Goal: Task Accomplishment & Management: Complete application form

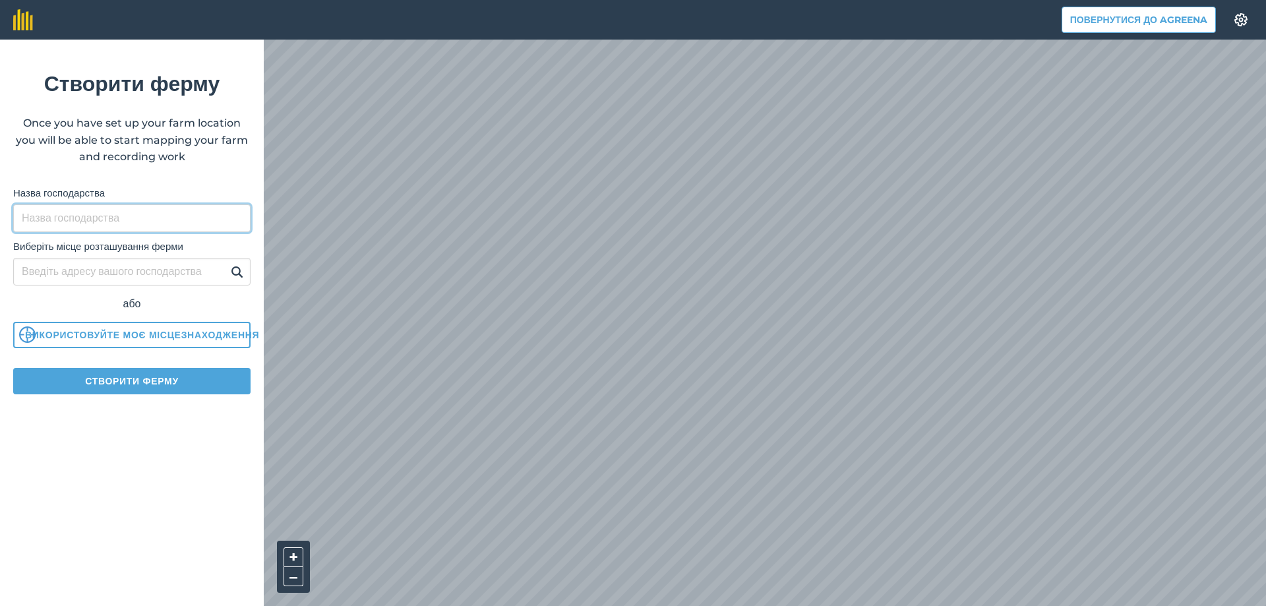
click at [76, 218] on input "Назва господарства" at bounding box center [131, 218] width 237 height 28
type input "A"
type input "ФГ АЛБИС"
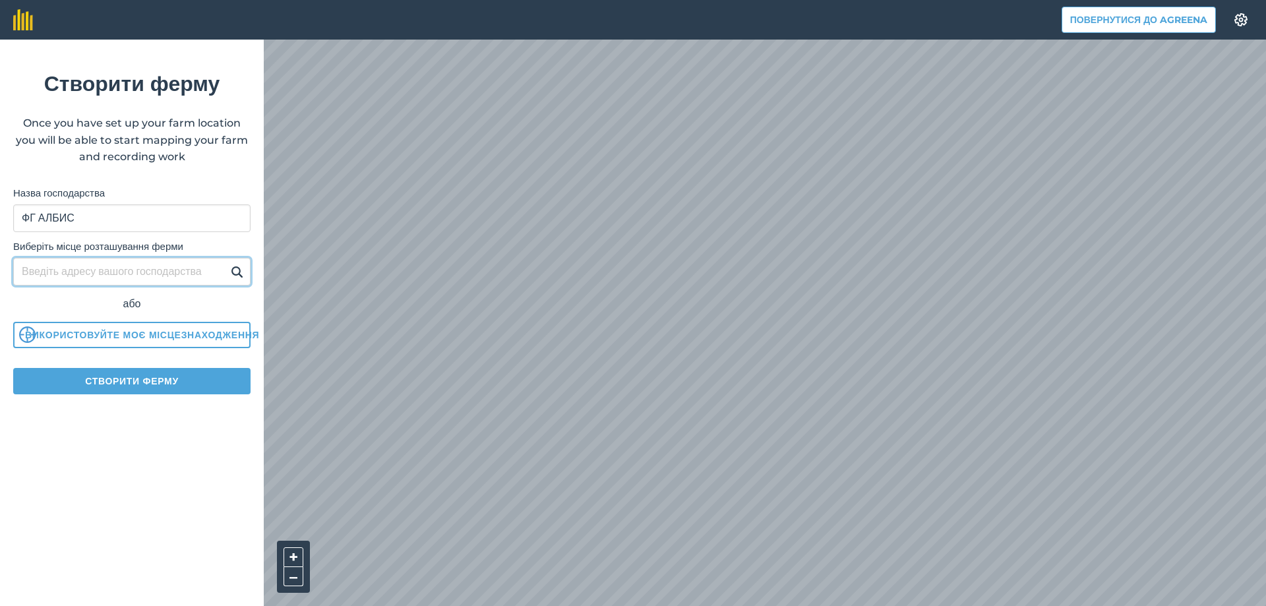
click at [75, 274] on input "Виберіть місце розташування ферми" at bounding box center [131, 272] width 237 height 28
type input "Балта"
click at [233, 276] on img at bounding box center [237, 272] width 13 height 16
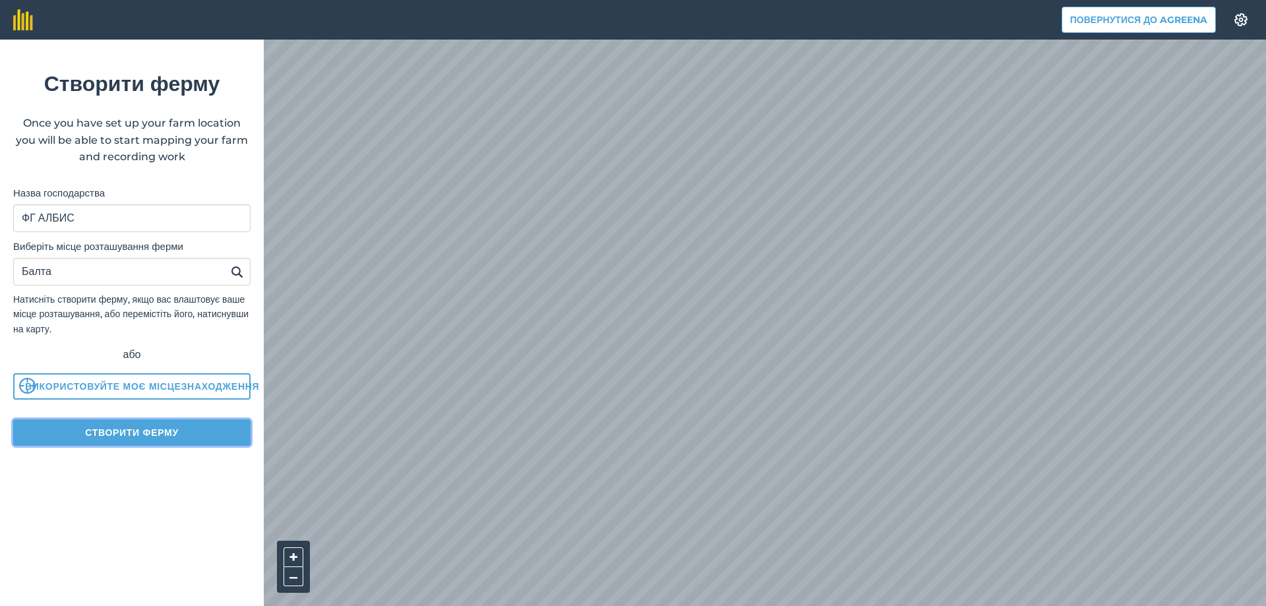
click at [146, 439] on button "Створити ферму" at bounding box center [131, 433] width 237 height 26
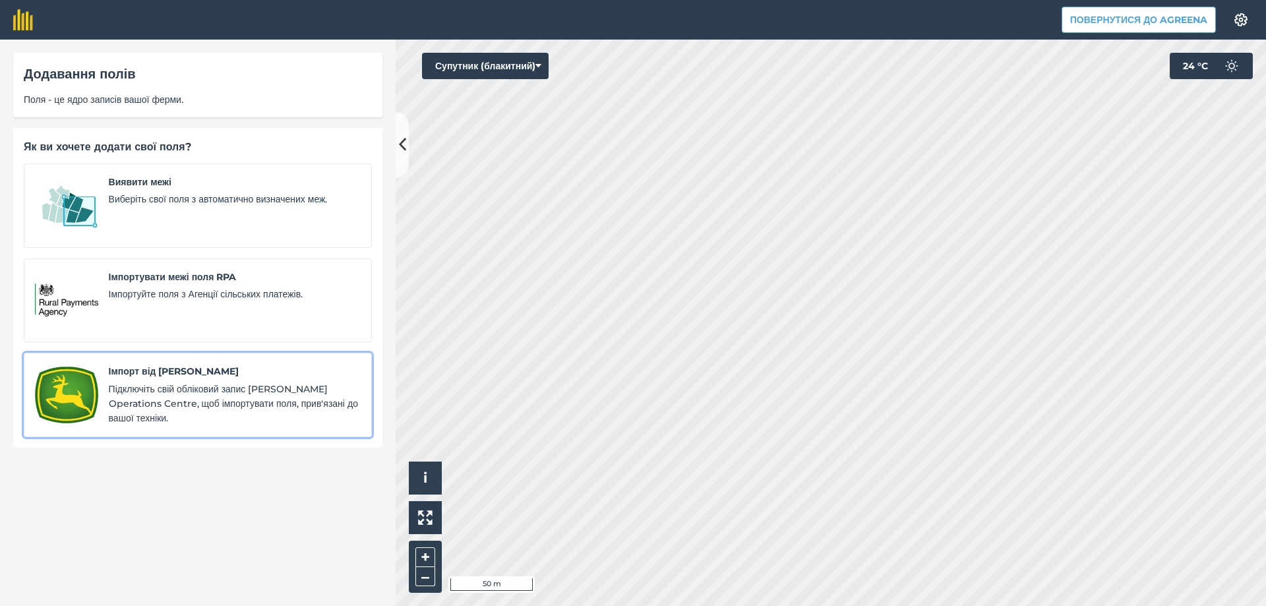
click at [171, 382] on span "Підключіть свій обліковий запис John Deer Operations Centre, щоб імпортувати по…" at bounding box center [235, 404] width 252 height 44
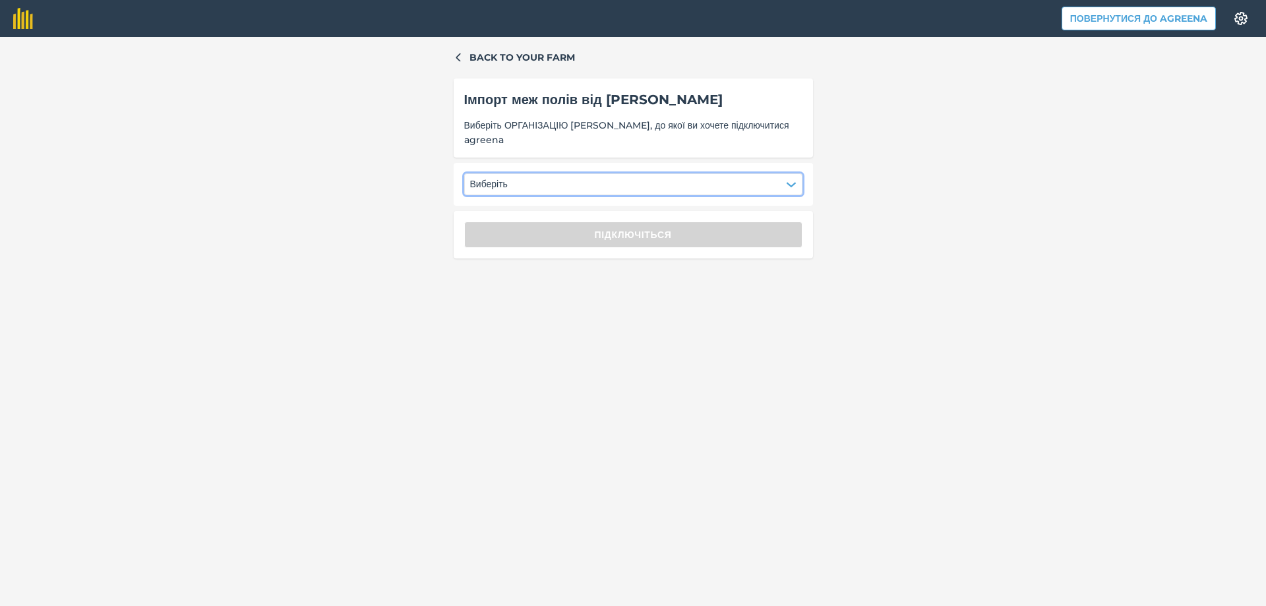
click at [553, 173] on button "Виберіть" at bounding box center [633, 183] width 338 height 21
click at [508, 215] on div "ФГ АЛБИС" at bounding box center [503, 218] width 63 height 22
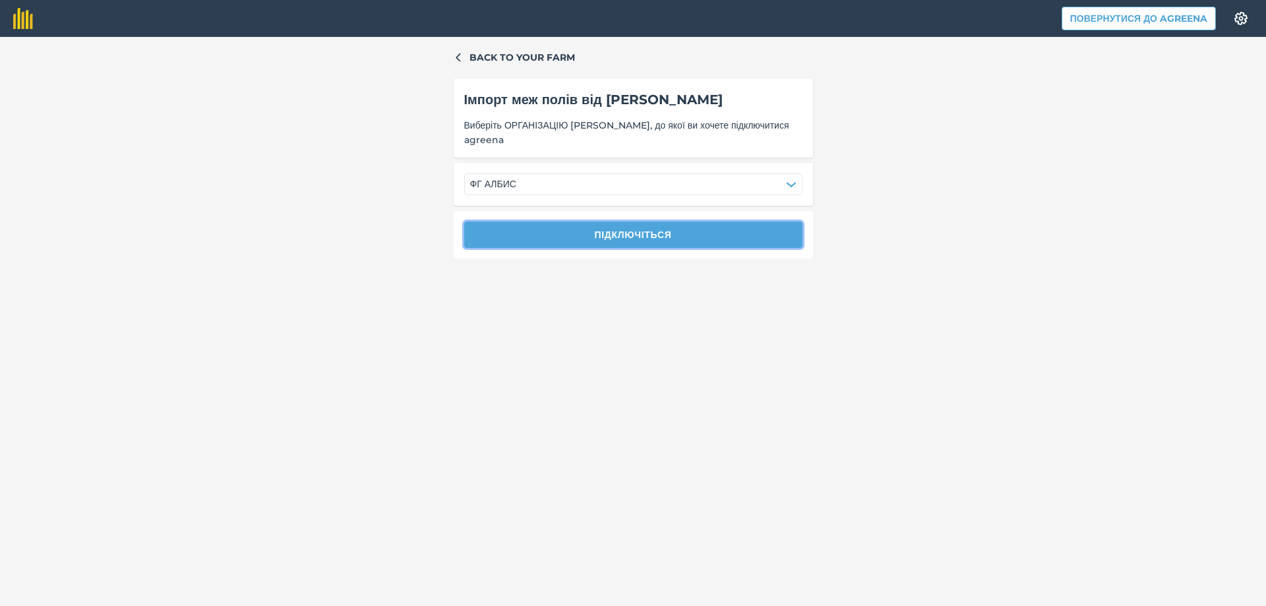
click at [566, 232] on button "Підключіться" at bounding box center [633, 235] width 338 height 26
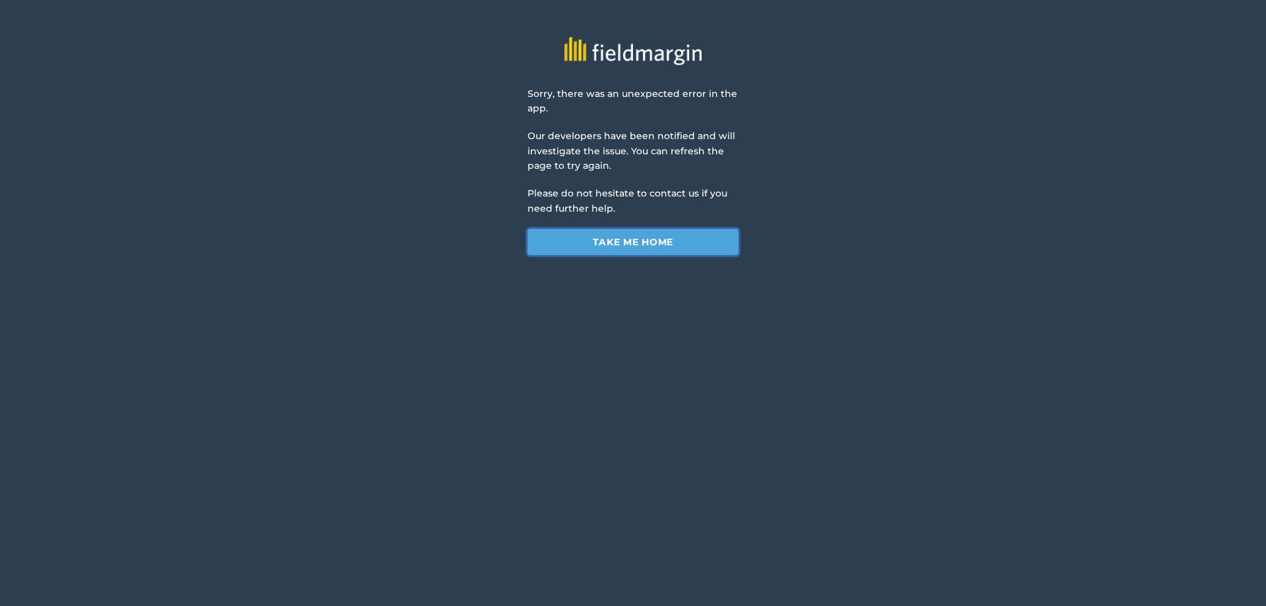
click at [580, 243] on link "Take me home" at bounding box center [633, 242] width 211 height 26
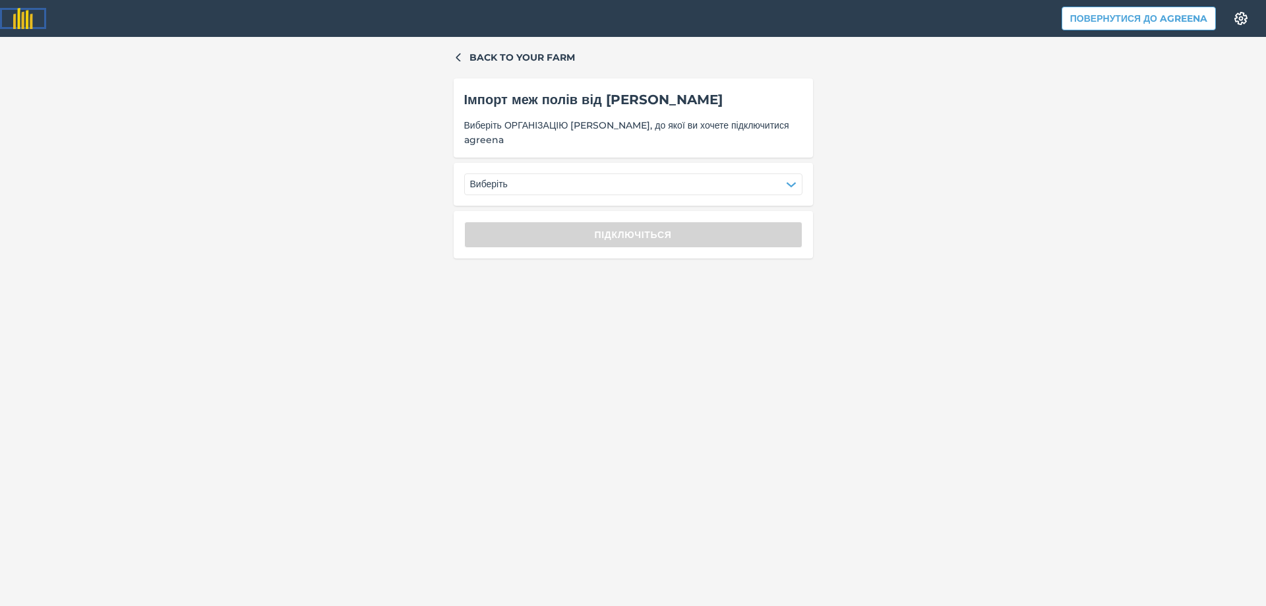
click at [20, 13] on img at bounding box center [23, 18] width 20 height 21
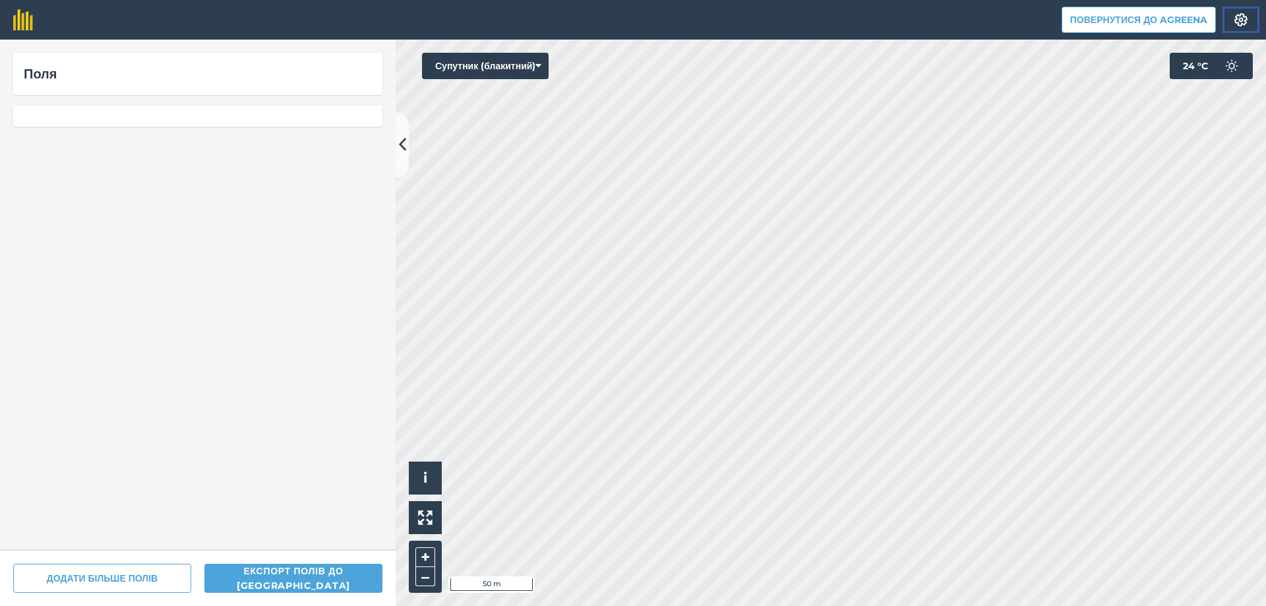
click at [1239, 20] on img at bounding box center [1241, 19] width 16 height 13
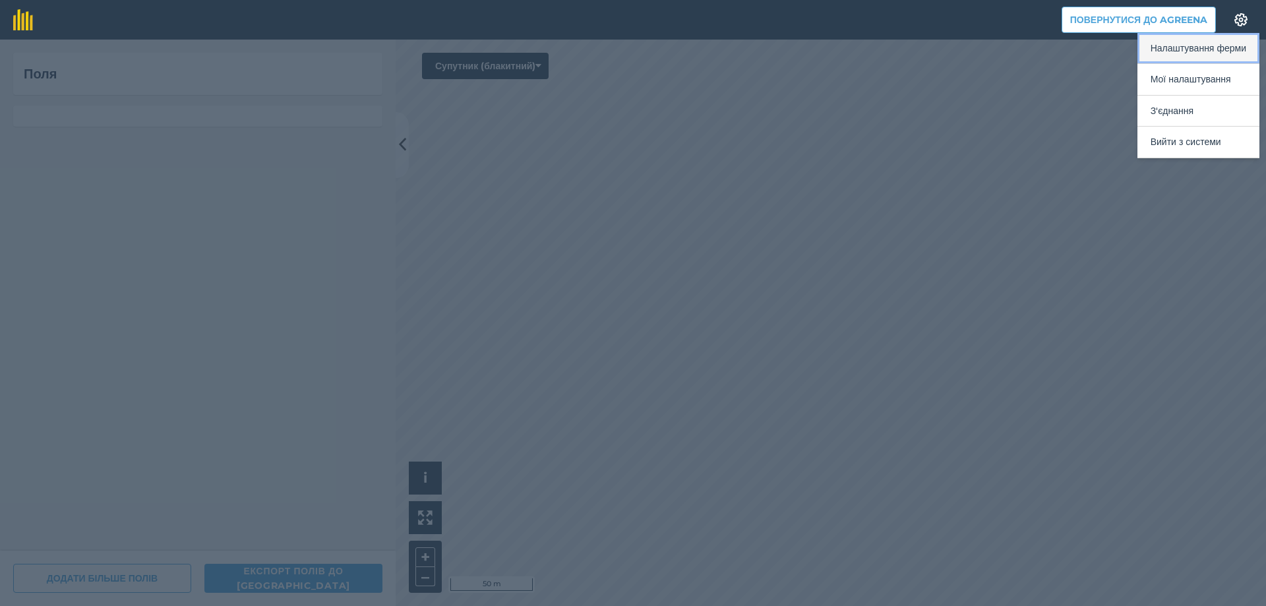
click at [1189, 46] on button "Налаштування ферми" at bounding box center [1199, 48] width 122 height 31
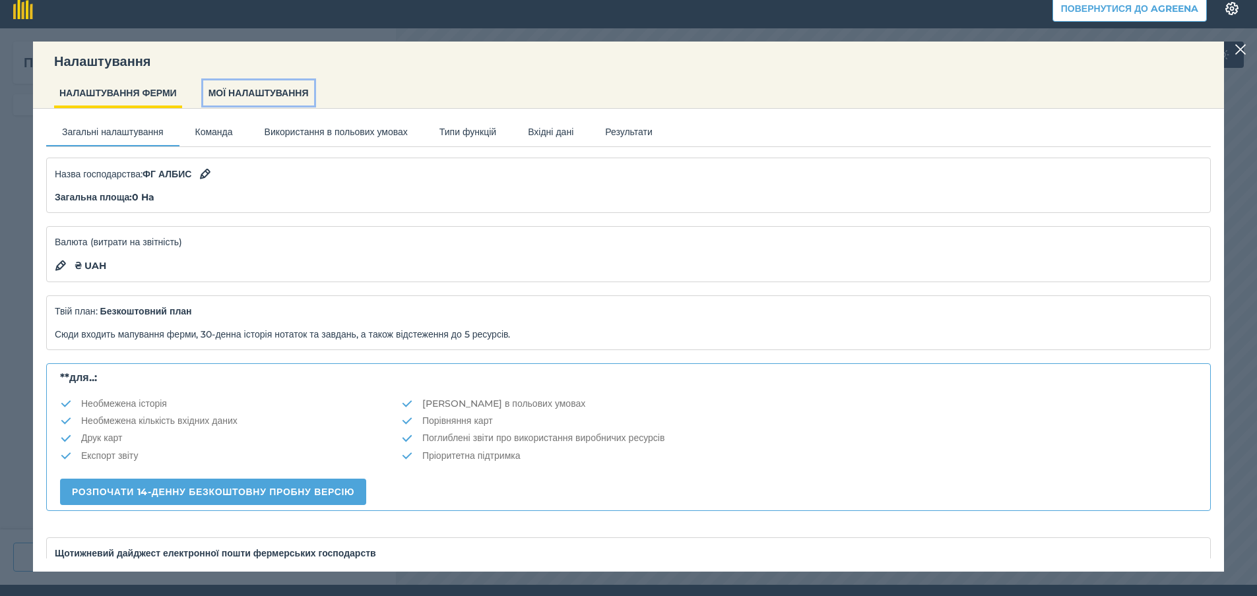
click at [265, 94] on button "МОЇ НАЛАШТУВАННЯ" at bounding box center [258, 92] width 111 height 25
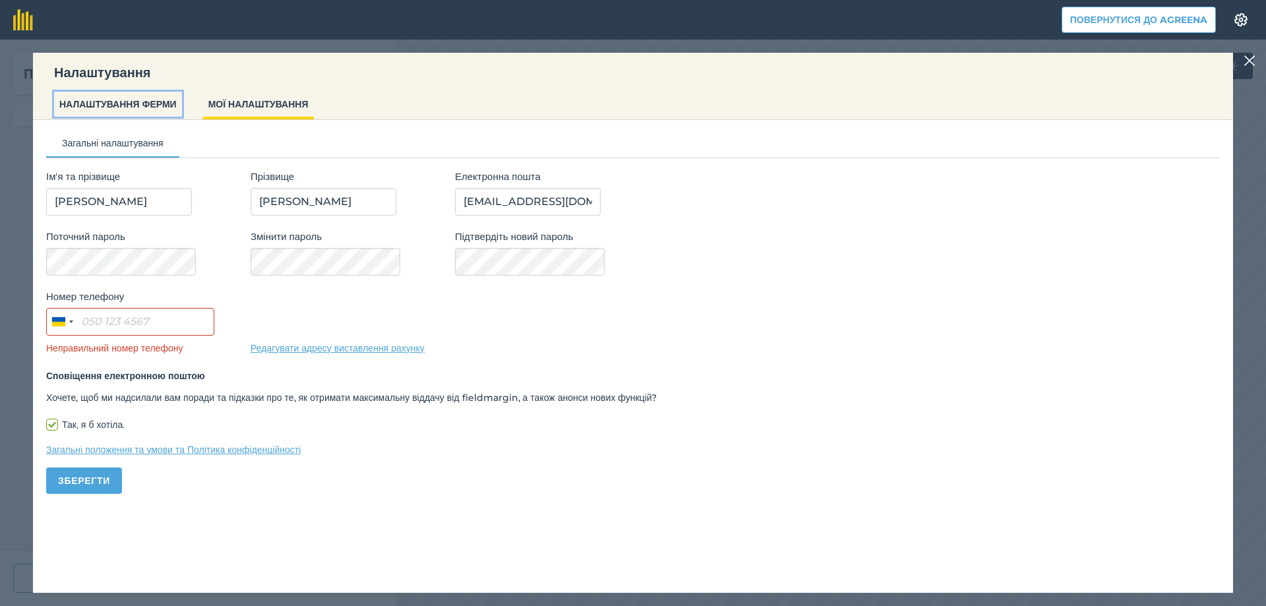
click at [129, 101] on button "НАЛАШТУВАННЯ ФЕРМИ" at bounding box center [118, 104] width 128 height 25
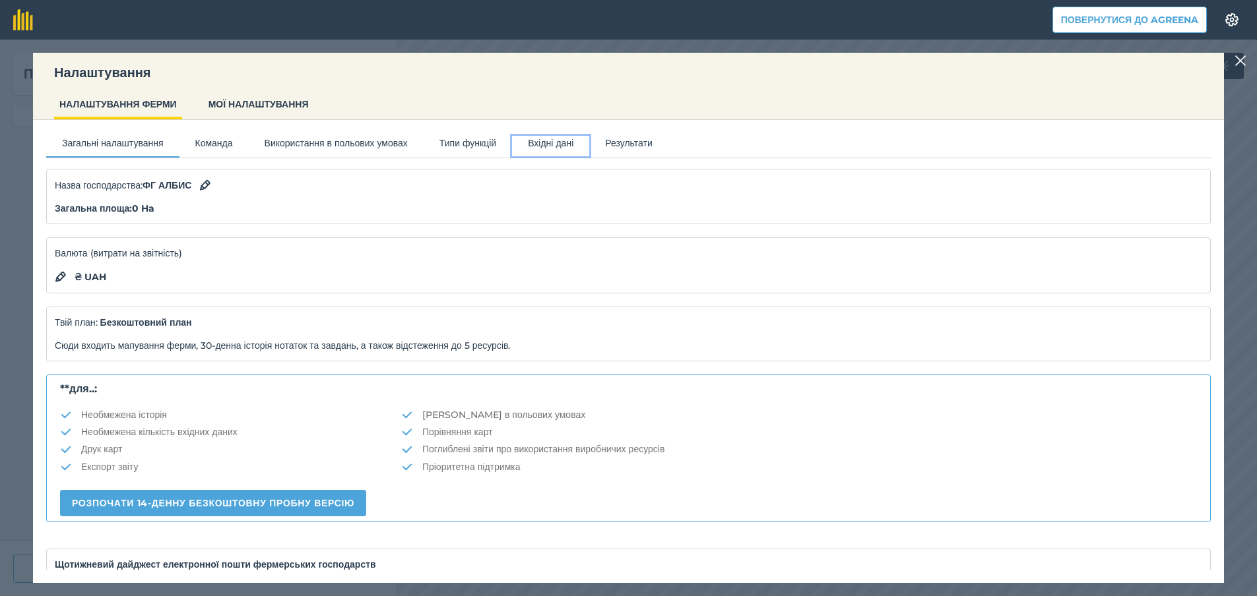
click at [589, 140] on button "Вхідні дані" at bounding box center [550, 146] width 77 height 20
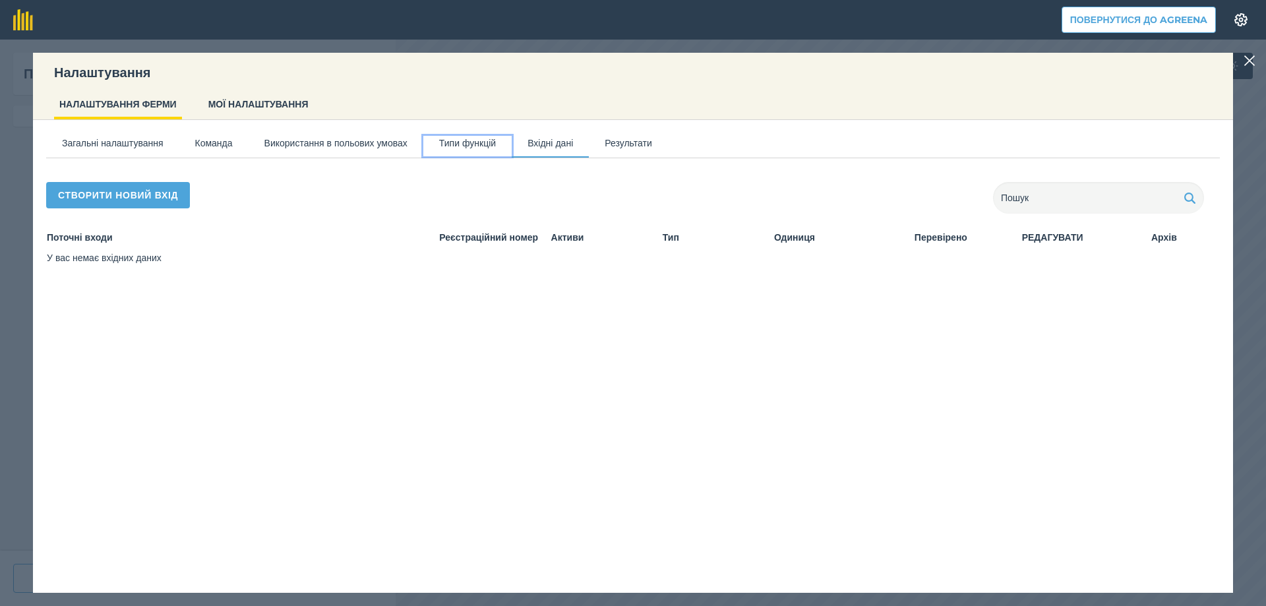
click at [474, 146] on button "Типи функцій" at bounding box center [467, 146] width 88 height 20
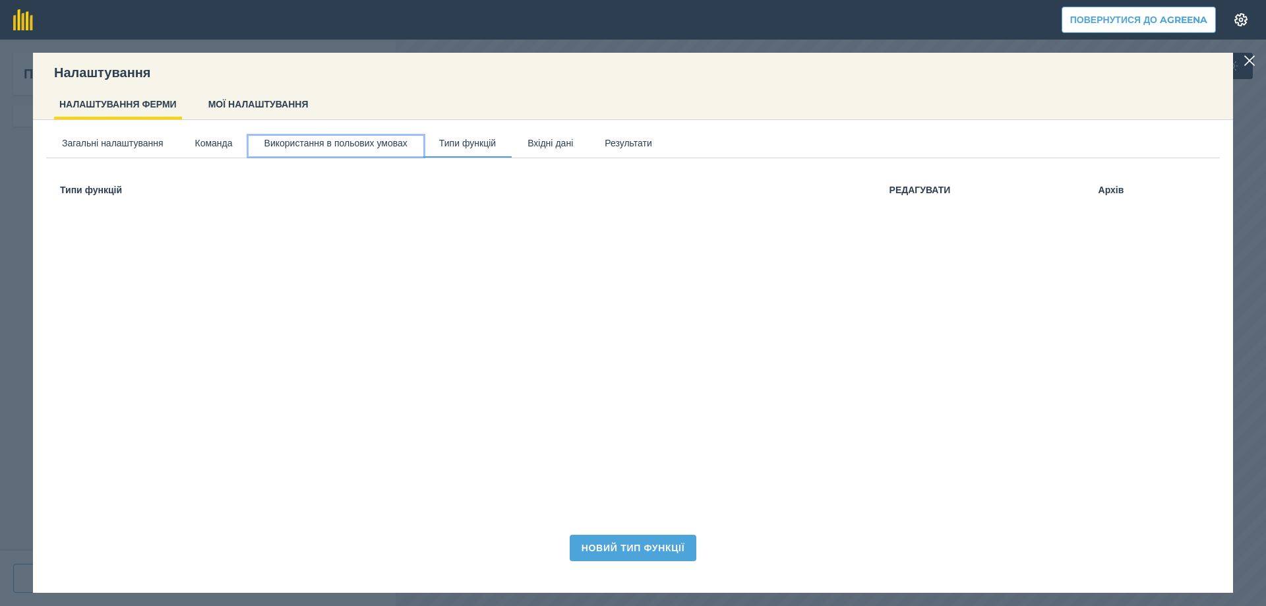
click at [379, 146] on button "Використання в польових умовах" at bounding box center [336, 146] width 175 height 20
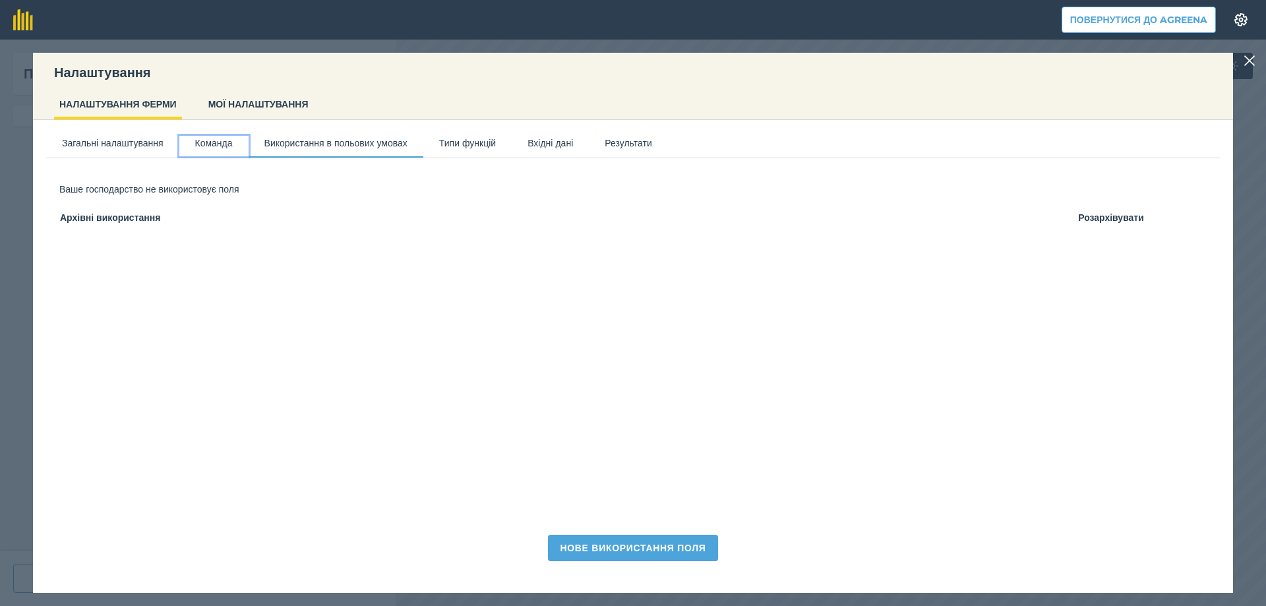
click at [222, 146] on button "Команда" at bounding box center [213, 146] width 69 height 20
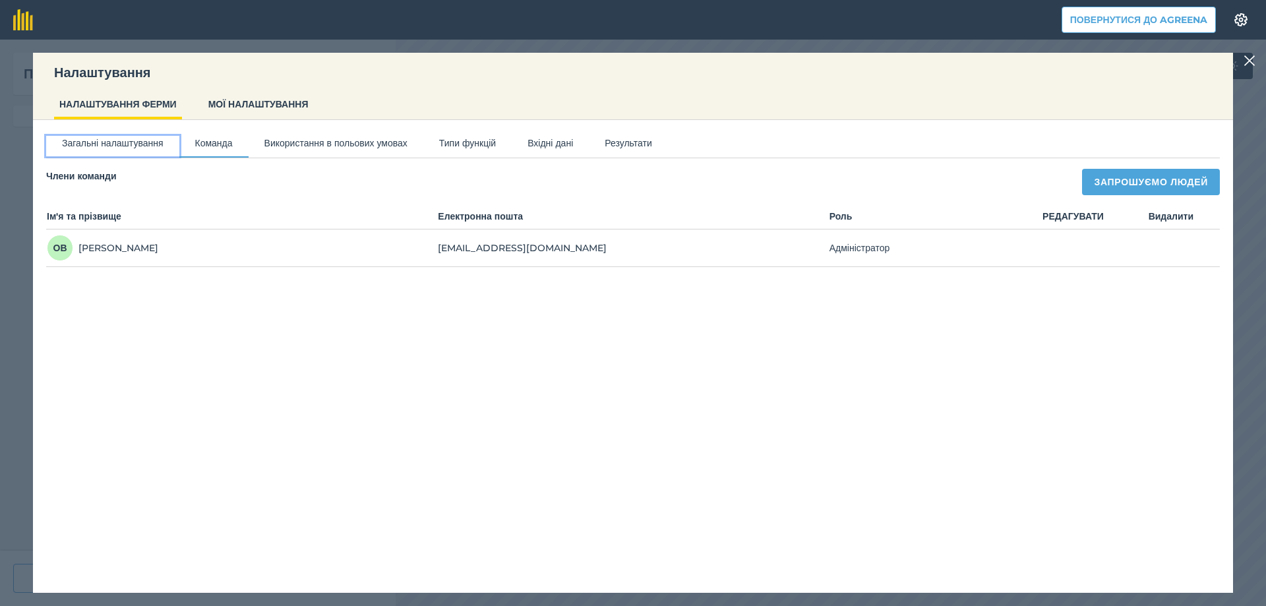
click at [110, 146] on button "Загальні налаштування" at bounding box center [112, 146] width 133 height 20
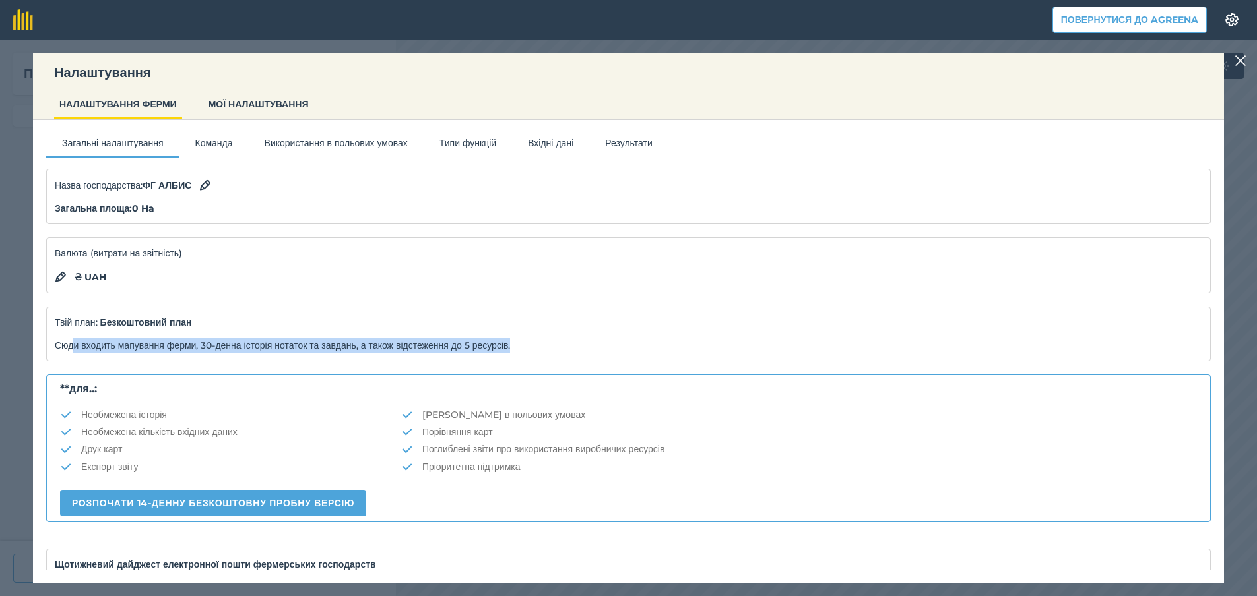
drag, startPoint x: 74, startPoint y: 352, endPoint x: 613, endPoint y: 345, distance: 539.6
click at [613, 345] on p "Сюди входить мапування ферми, 30-денна історія нотаток та завдань, а також відс…" at bounding box center [628, 345] width 1147 height 15
click at [637, 344] on p "Сюди входить мапування ферми, 30-денна історія нотаток та завдань, а також відс…" at bounding box center [628, 345] width 1147 height 15
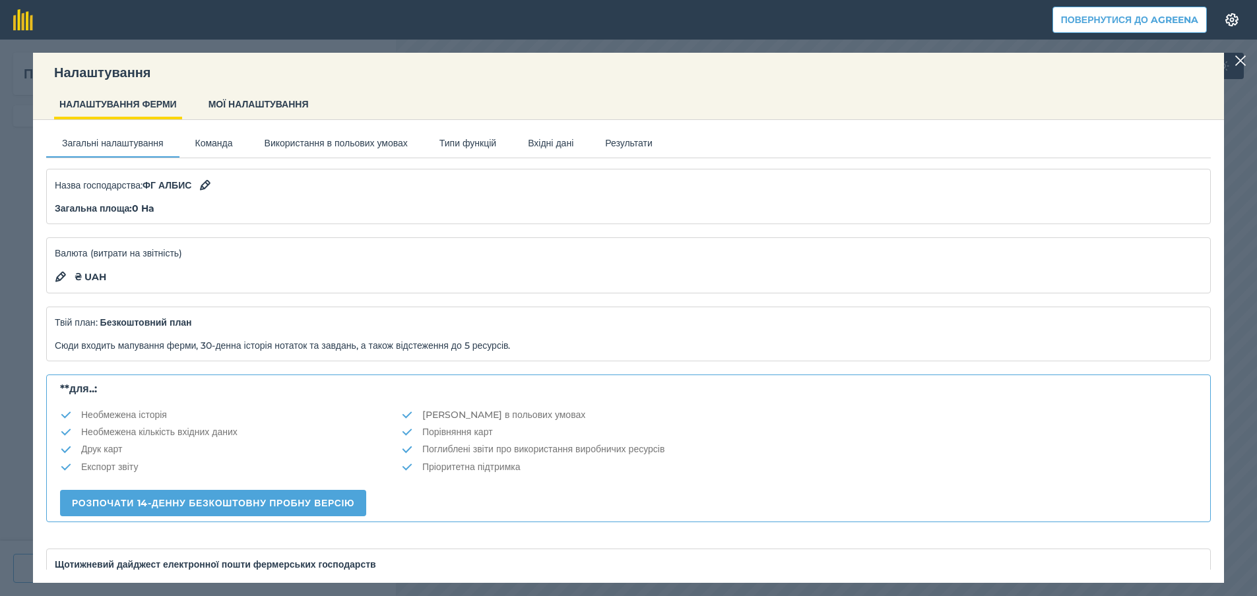
click at [1246, 62] on img at bounding box center [1240, 61] width 12 height 16
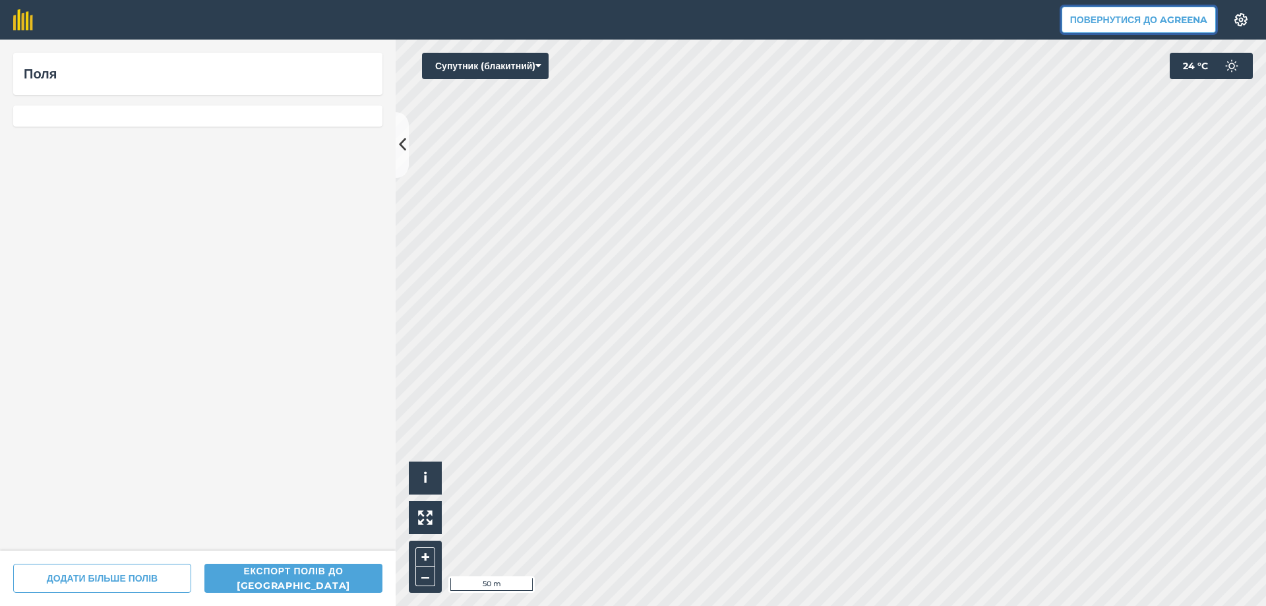
click at [946, 254] on div "Повернутися до Agreena Налаштування Map printing is not available on our free p…" at bounding box center [633, 303] width 1266 height 606
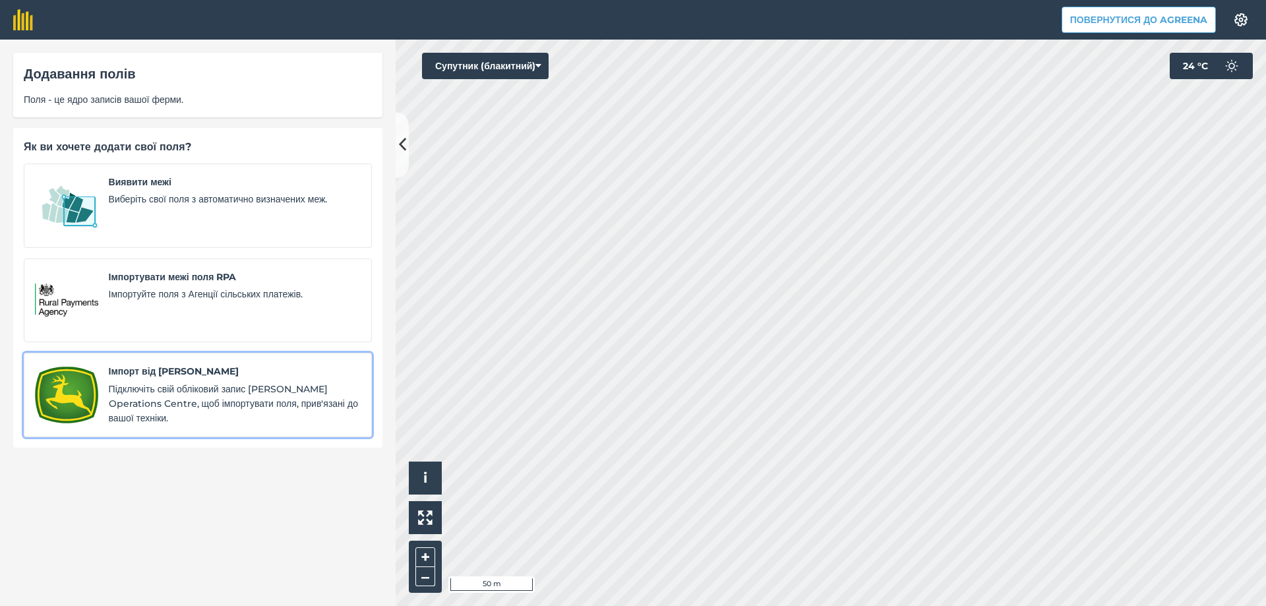
click at [174, 370] on span "Імпорт від John Deere" at bounding box center [235, 371] width 252 height 15
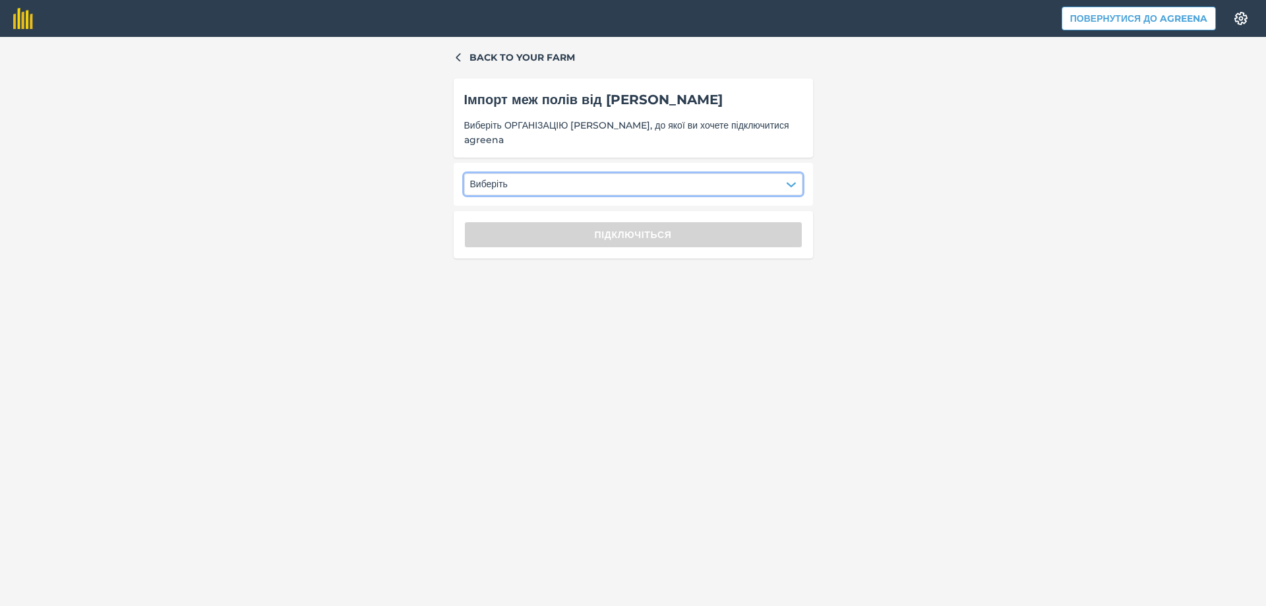
click at [527, 187] on button "Виберіть" at bounding box center [633, 183] width 338 height 21
click at [517, 215] on div "ФГ АЛБИС" at bounding box center [503, 218] width 63 height 22
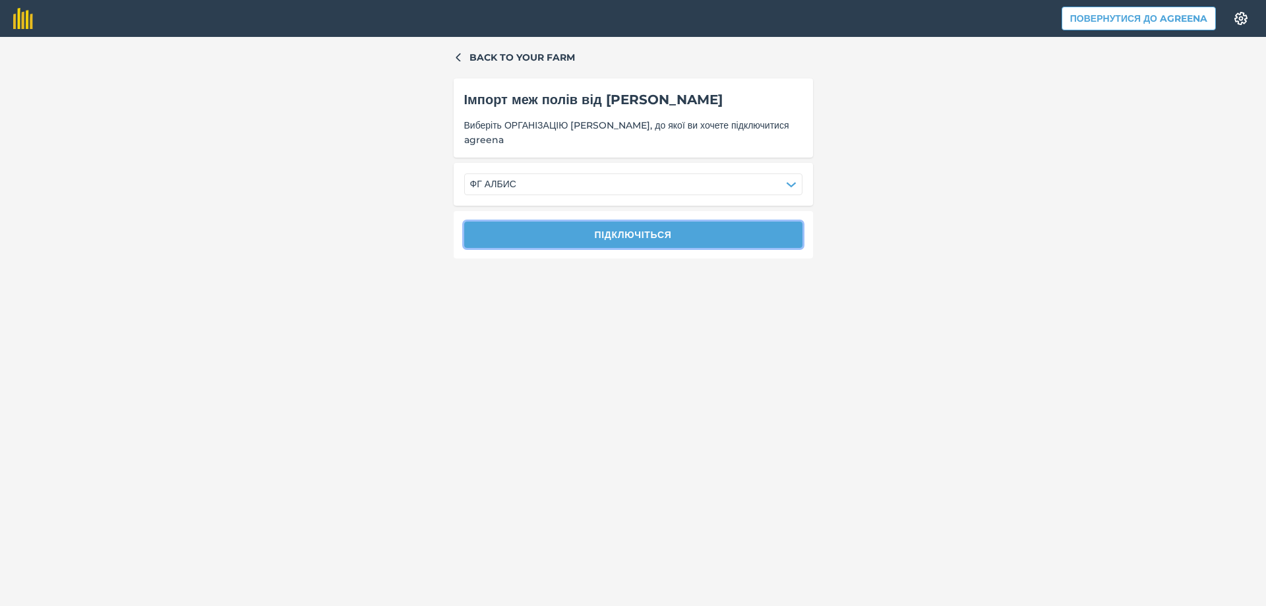
click at [542, 237] on button "Підключіться" at bounding box center [633, 235] width 338 height 26
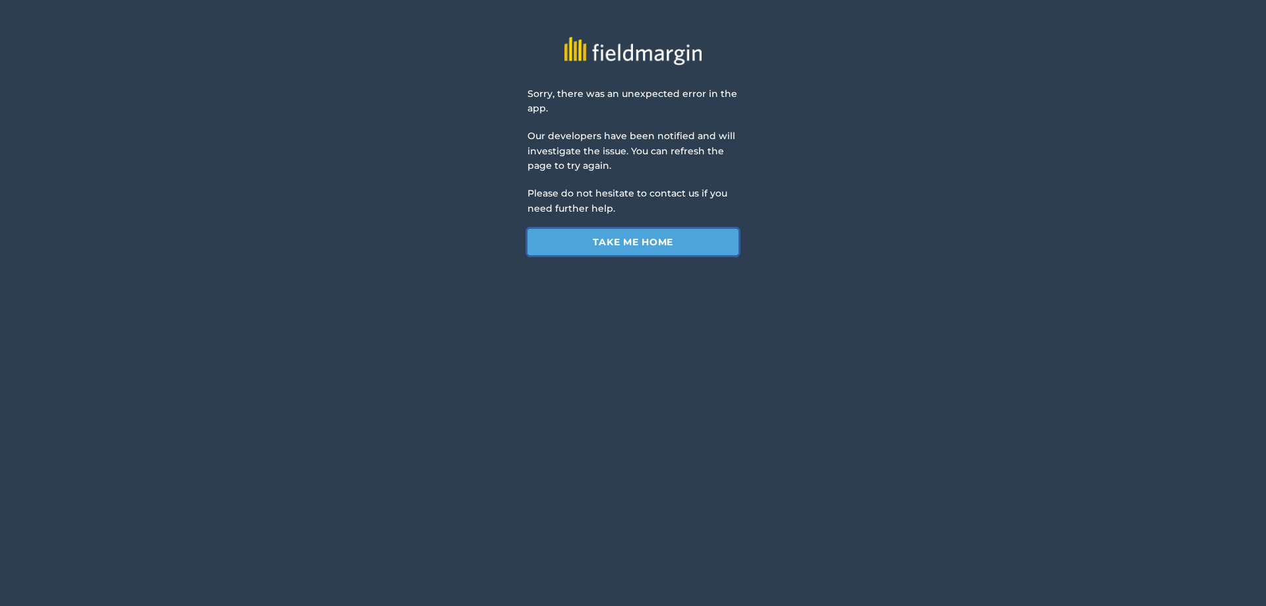
click at [666, 230] on link "Take me home" at bounding box center [633, 242] width 211 height 26
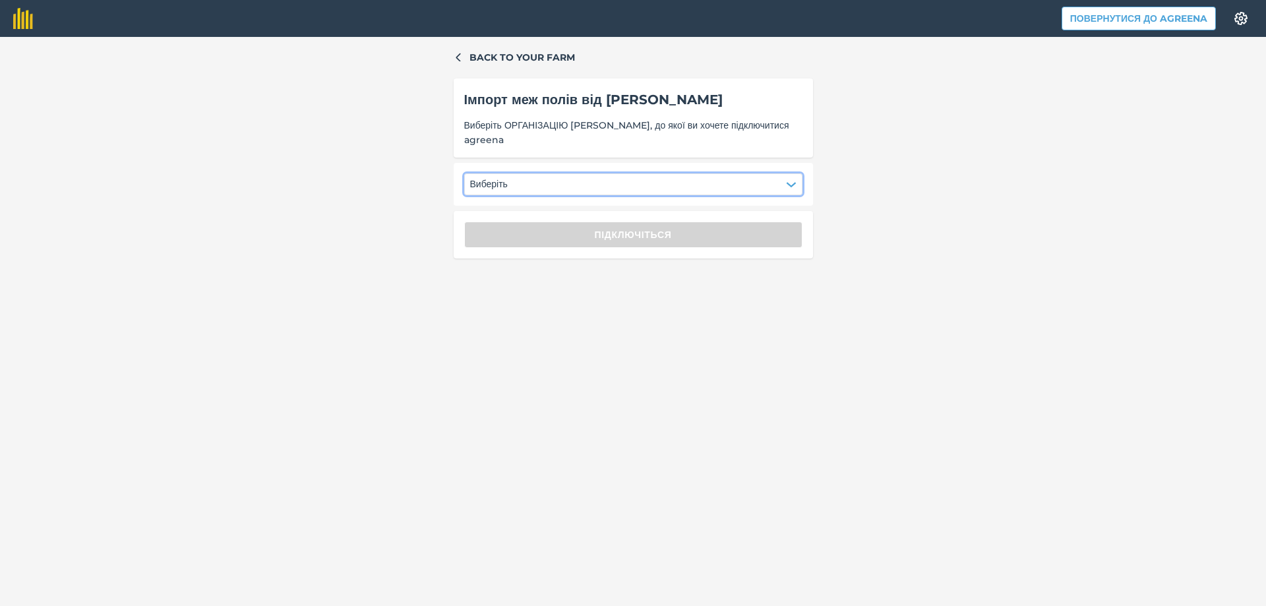
click at [507, 185] on span "Виберіть" at bounding box center [489, 184] width 38 height 15
click at [509, 215] on div "ФГ АЛБИС" at bounding box center [503, 218] width 63 height 22
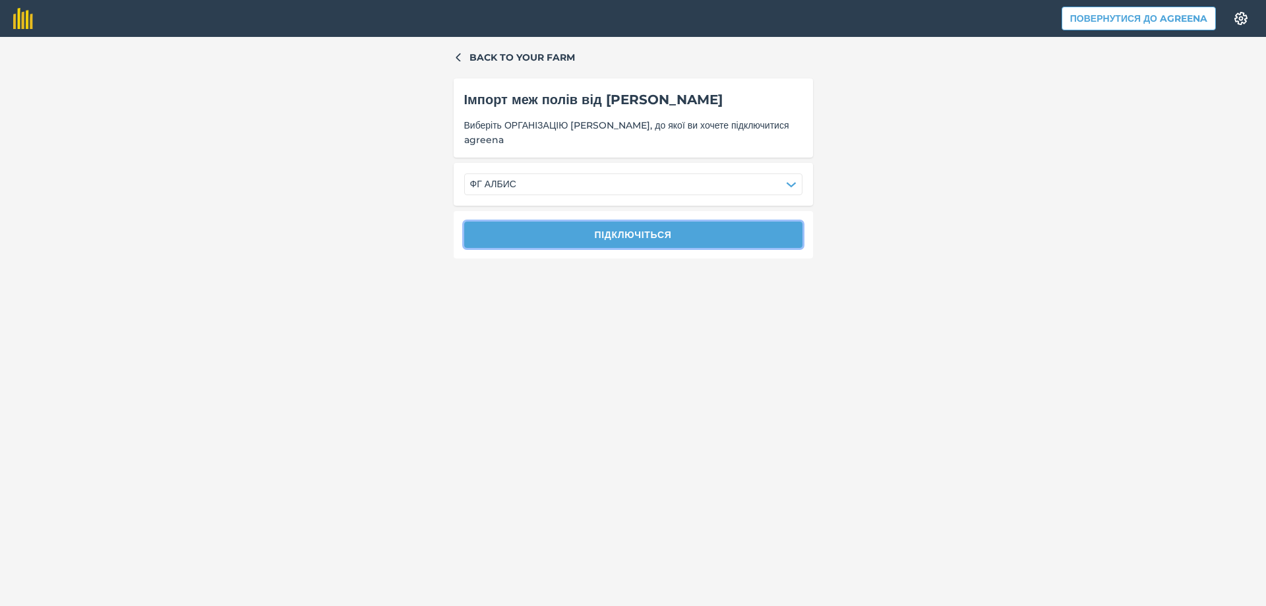
click at [539, 243] on button "Підключіться" at bounding box center [633, 235] width 338 height 26
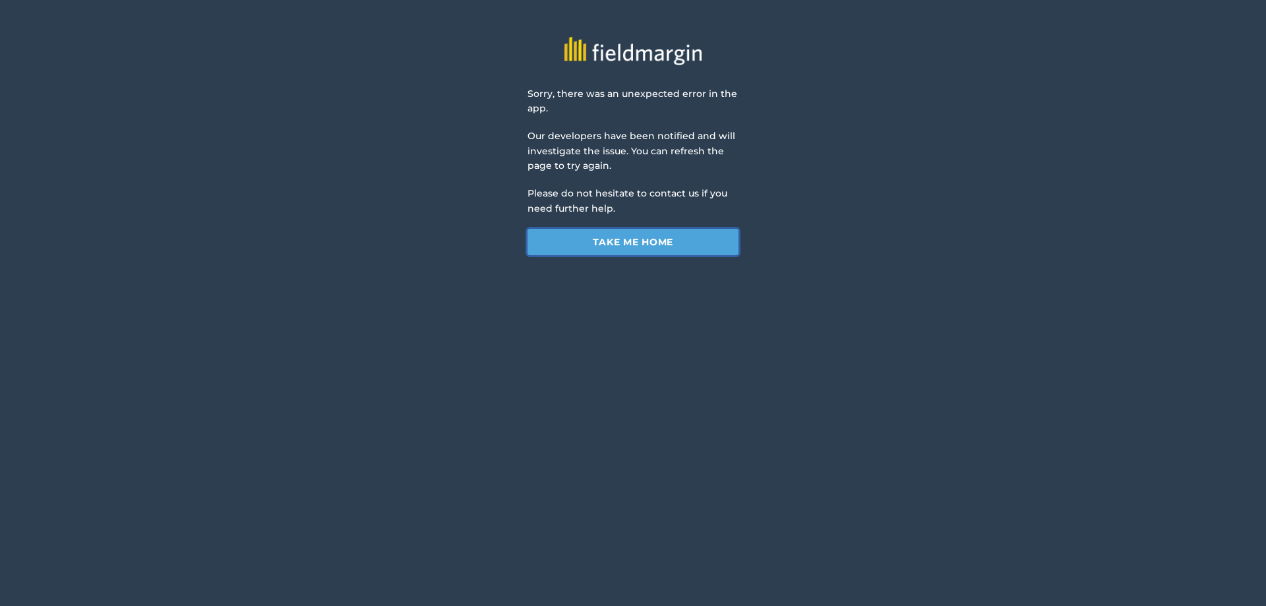
click at [602, 244] on link "Take me home" at bounding box center [633, 242] width 211 height 26
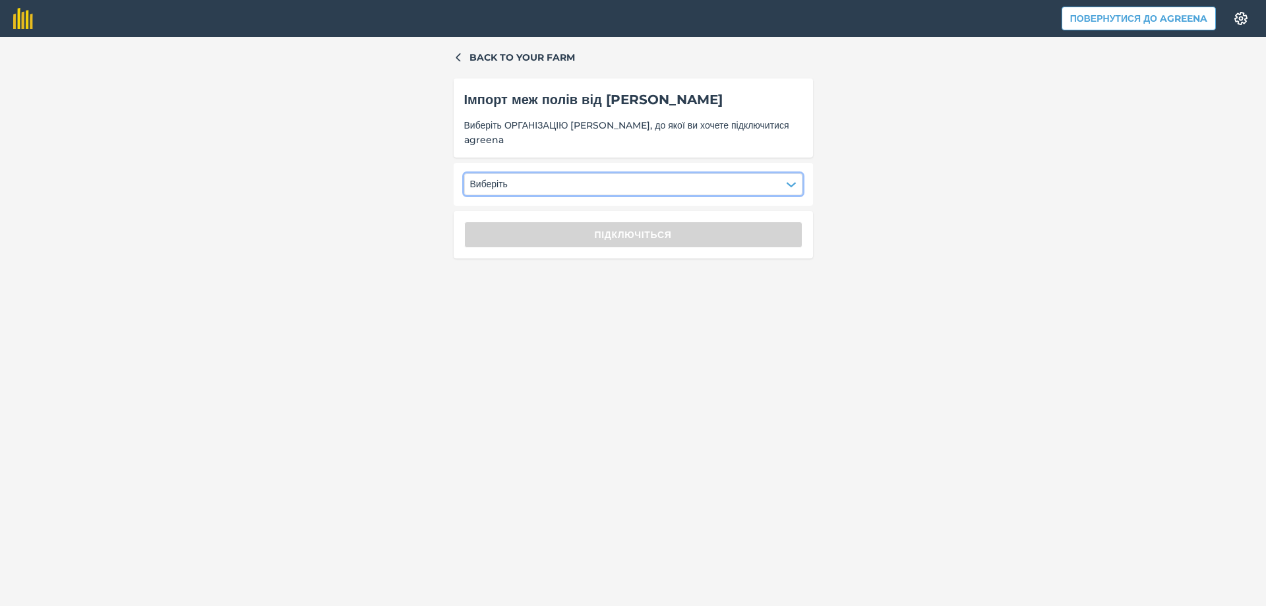
click at [537, 183] on button "Виберіть" at bounding box center [633, 183] width 338 height 21
click at [488, 210] on div "ФГ АЛБИС" at bounding box center [503, 218] width 63 height 22
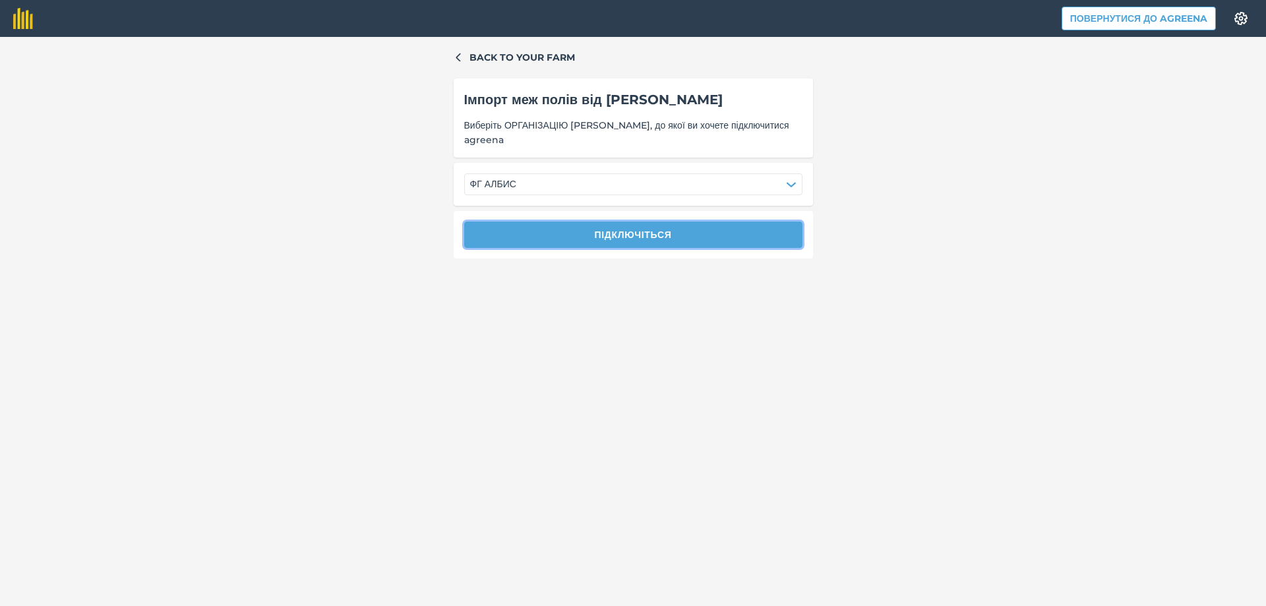
click at [520, 230] on button "Підключіться" at bounding box center [633, 235] width 338 height 26
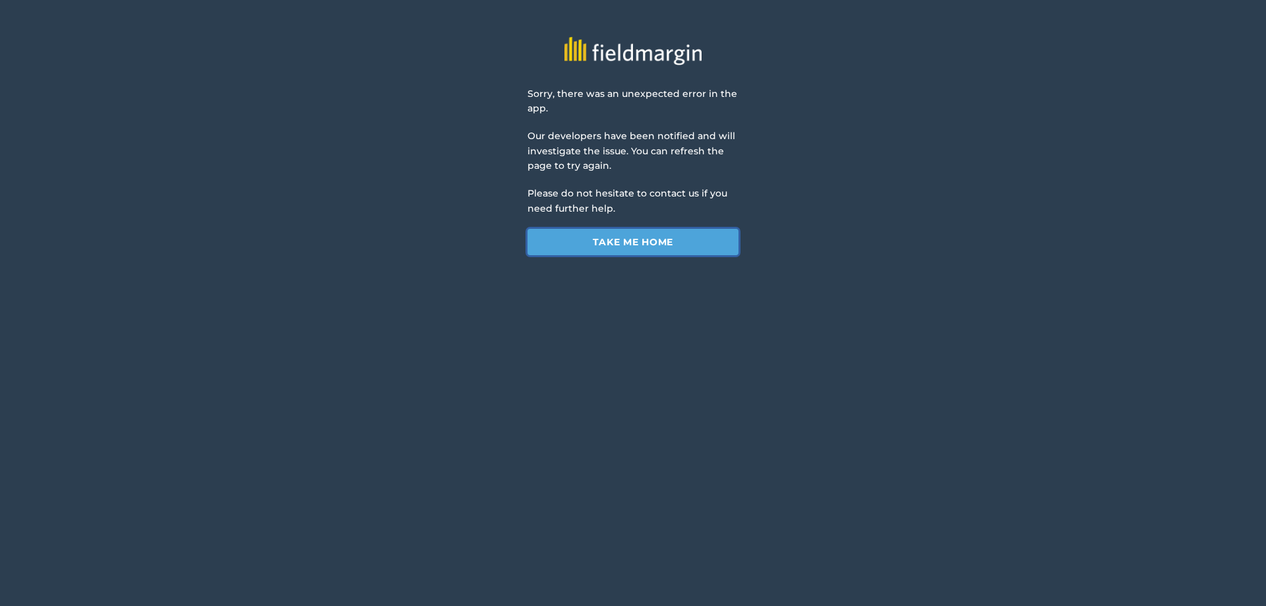
click at [624, 239] on link "Take me home" at bounding box center [633, 242] width 211 height 26
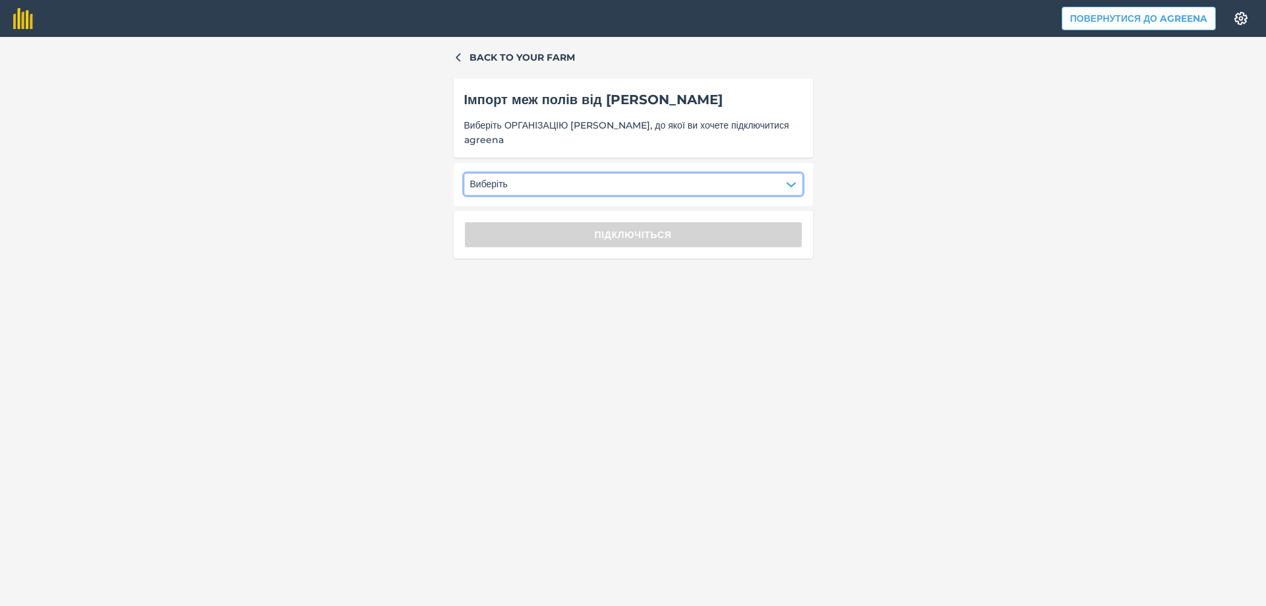
click at [623, 193] on button "Виберіть" at bounding box center [633, 183] width 338 height 21
click at [514, 222] on div "ФГ АЛБИС" at bounding box center [503, 218] width 63 height 22
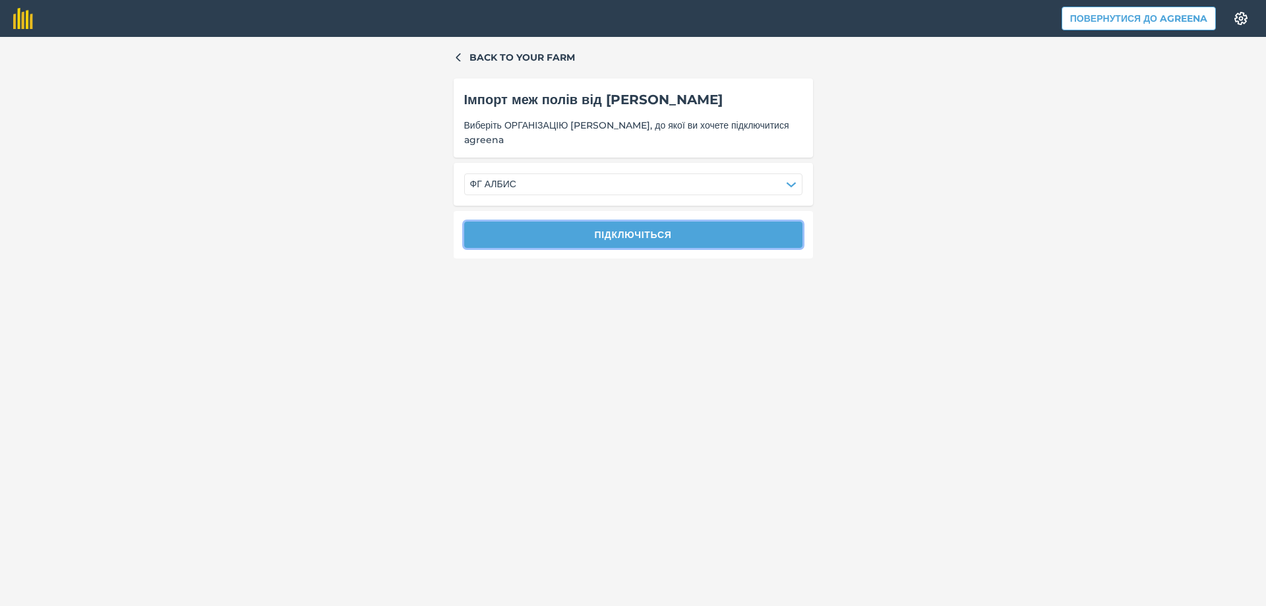
click at [542, 230] on button "Підключіться" at bounding box center [633, 235] width 338 height 26
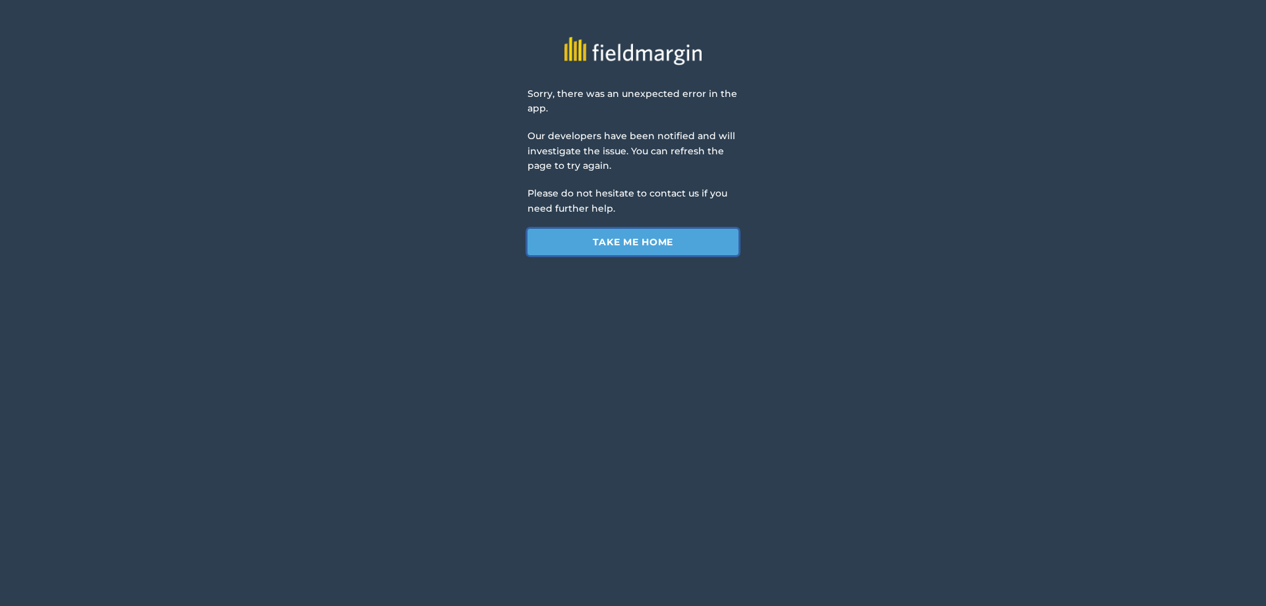
click at [557, 236] on link "Take me home" at bounding box center [633, 242] width 211 height 26
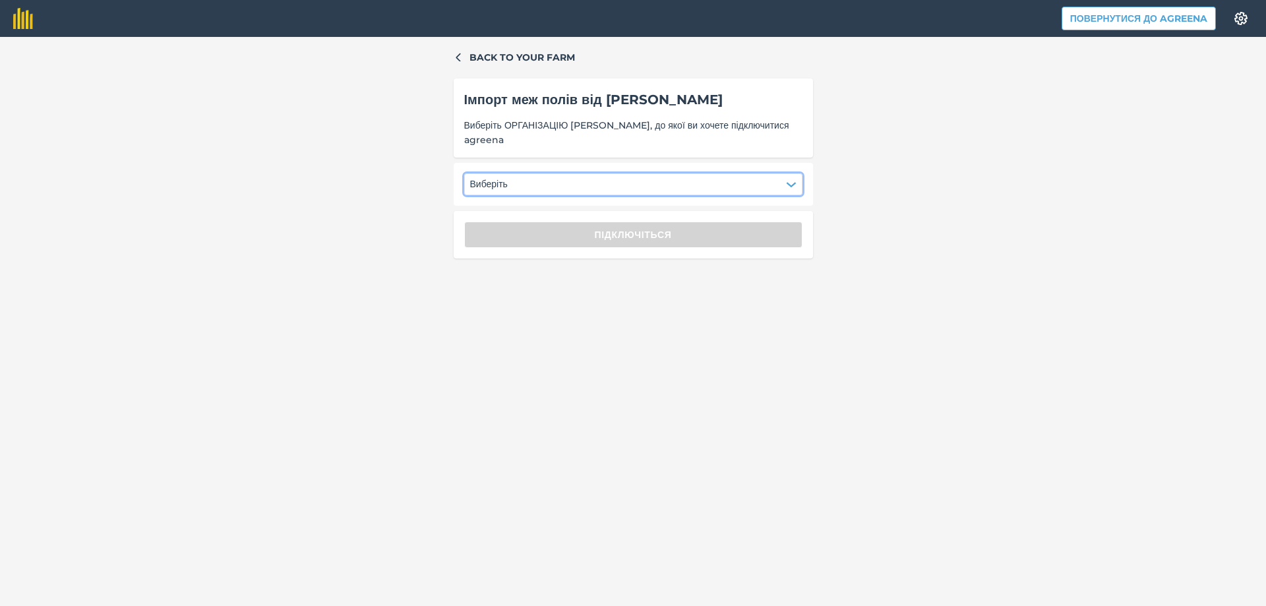
click at [611, 183] on button "Виберіть" at bounding box center [633, 183] width 338 height 21
click at [493, 218] on div "ФГ АЛБИС" at bounding box center [503, 218] width 63 height 22
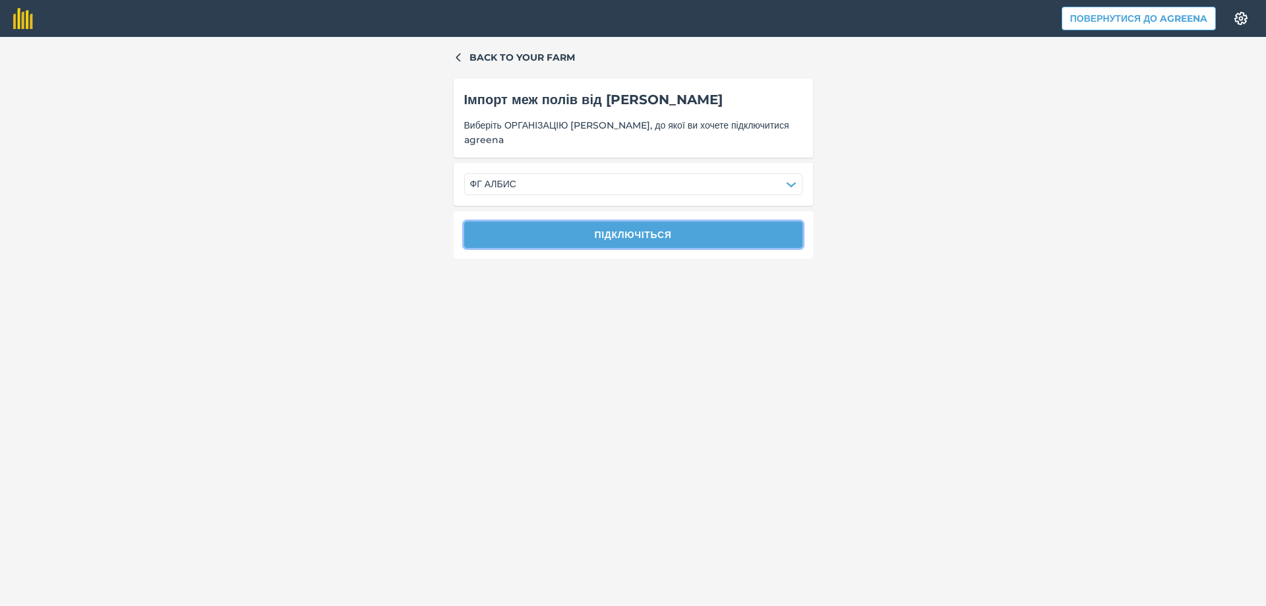
click at [516, 232] on button "Підключіться" at bounding box center [633, 235] width 338 height 26
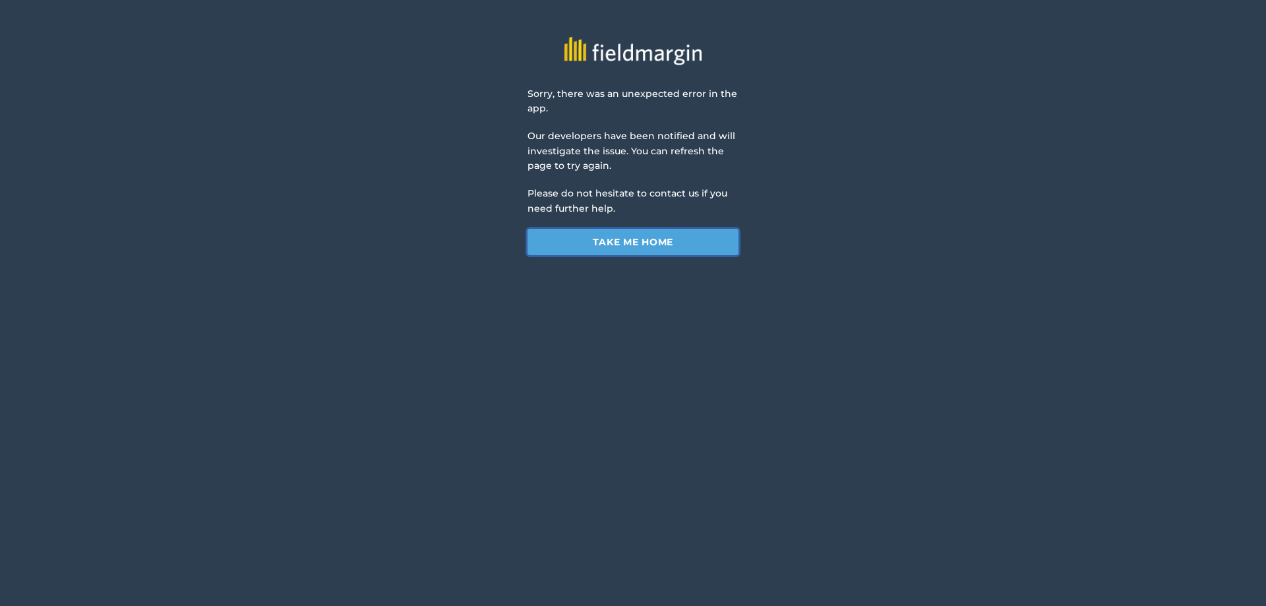
click at [656, 235] on link "Take me home" at bounding box center [633, 242] width 211 height 26
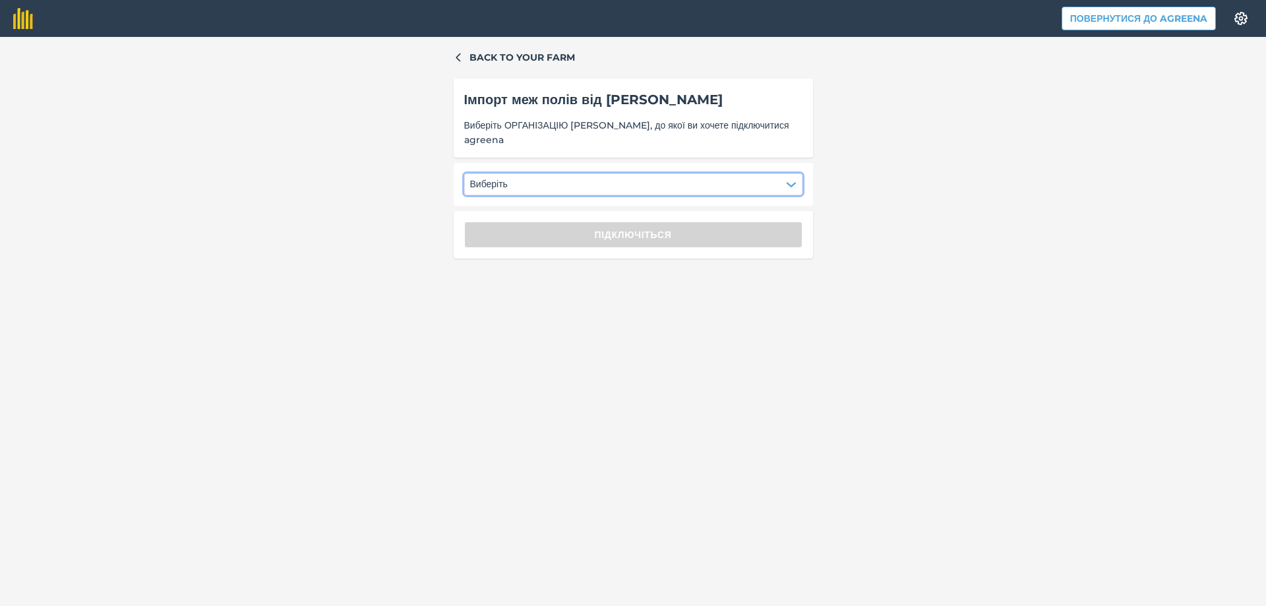
click at [592, 183] on button "Виберіть" at bounding box center [633, 183] width 338 height 21
click at [483, 217] on div "ФГ АЛБИС" at bounding box center [503, 218] width 63 height 22
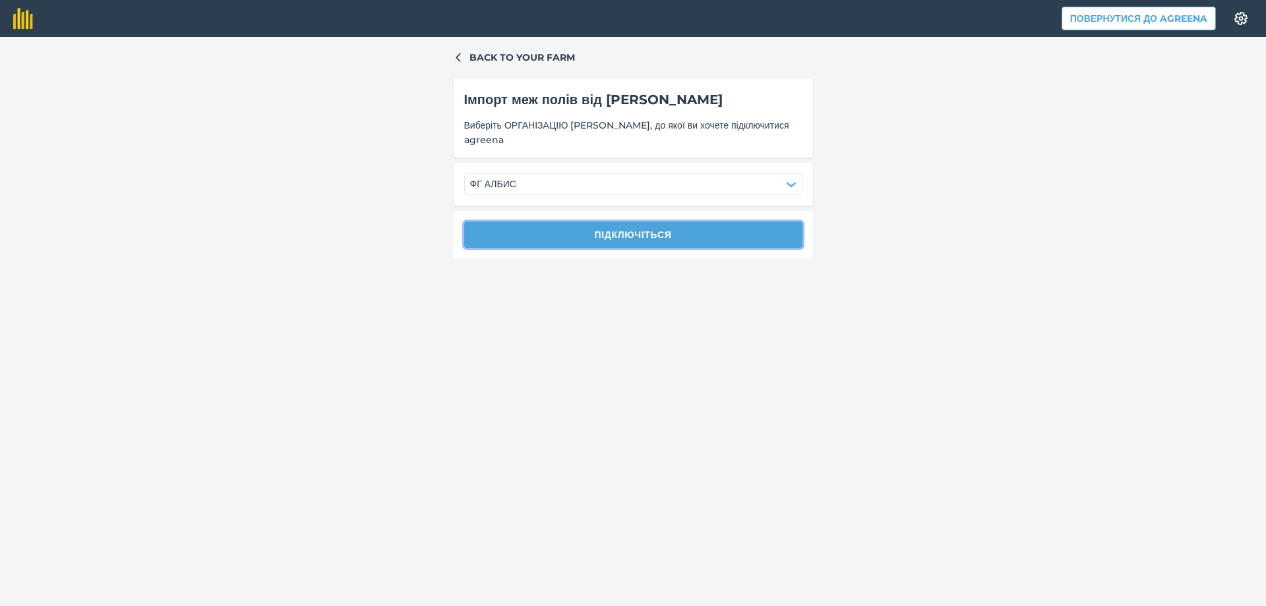
click at [540, 235] on button "Підключіться" at bounding box center [633, 235] width 338 height 26
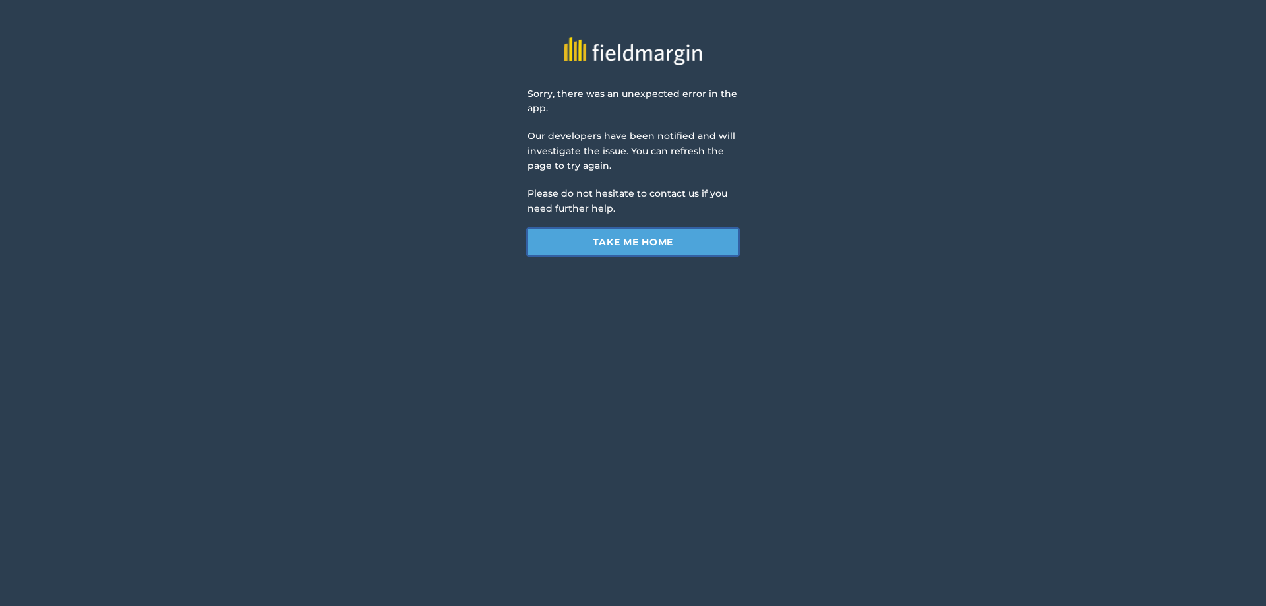
click at [591, 245] on link "Take me home" at bounding box center [633, 242] width 211 height 26
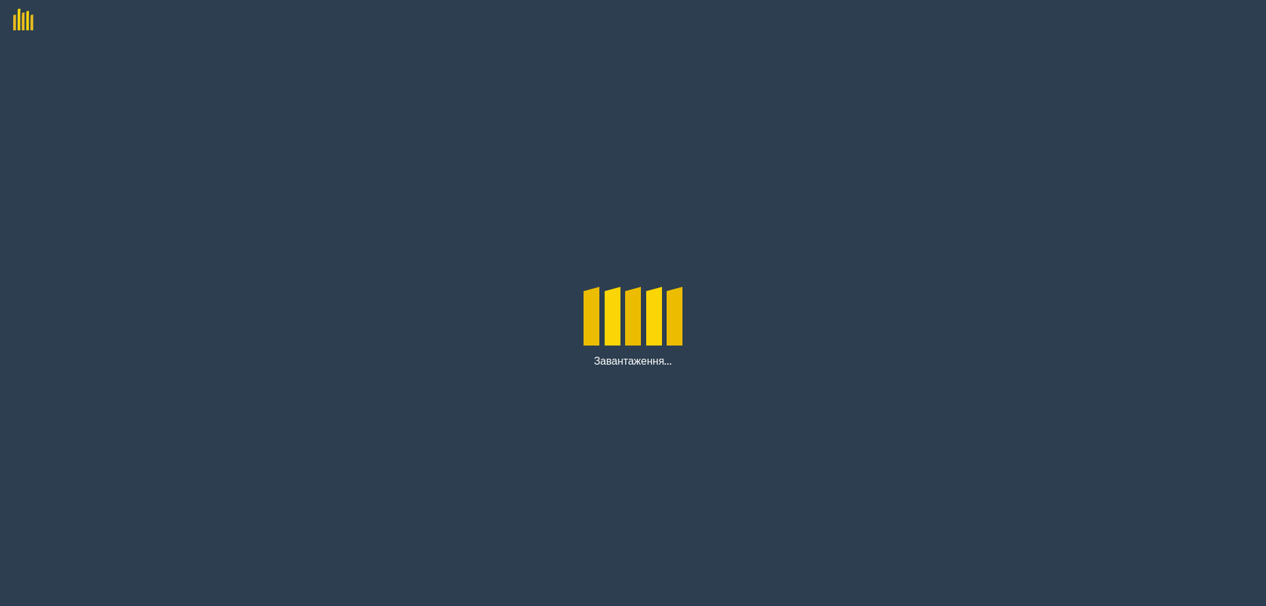
click at [557, 214] on div "Завантаження..." at bounding box center [633, 323] width 1266 height 567
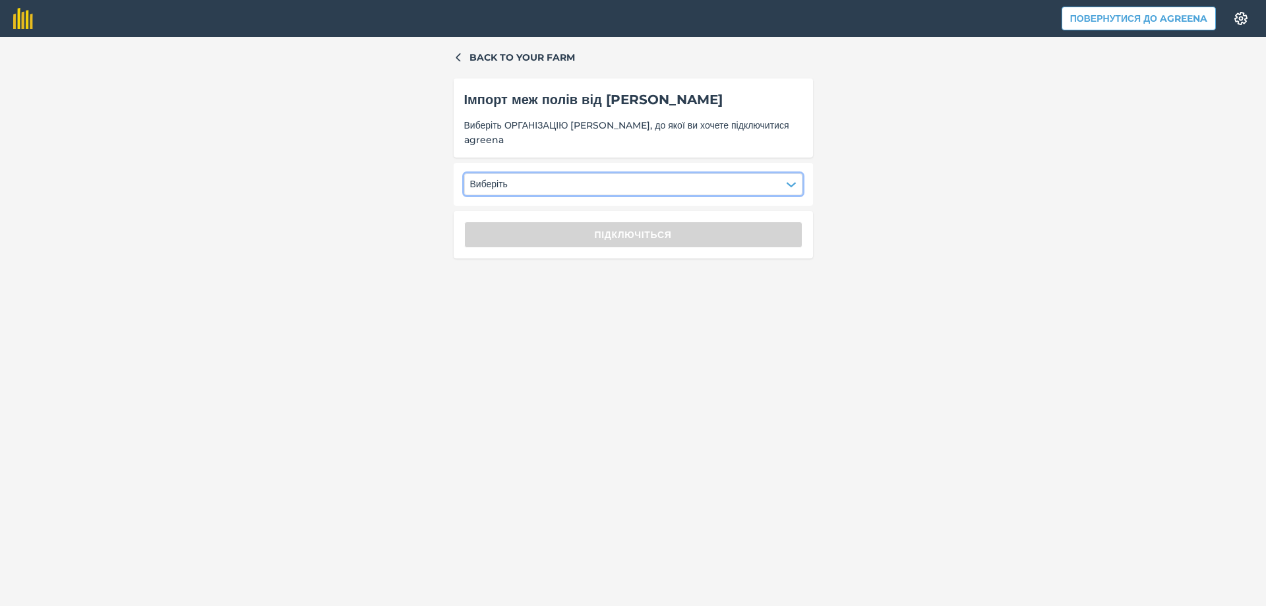
click at [572, 185] on button "Виберіть" at bounding box center [633, 183] width 338 height 21
click at [511, 223] on div "ФГ АЛБИС" at bounding box center [503, 218] width 63 height 22
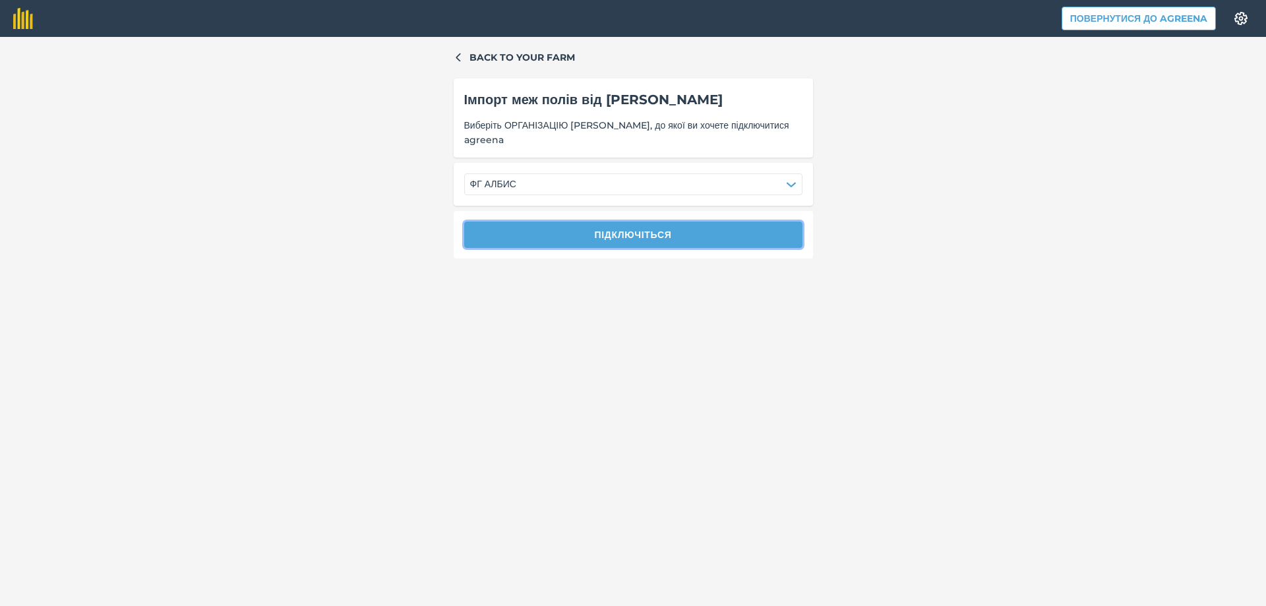
click at [528, 228] on button "Підключіться" at bounding box center [633, 235] width 338 height 26
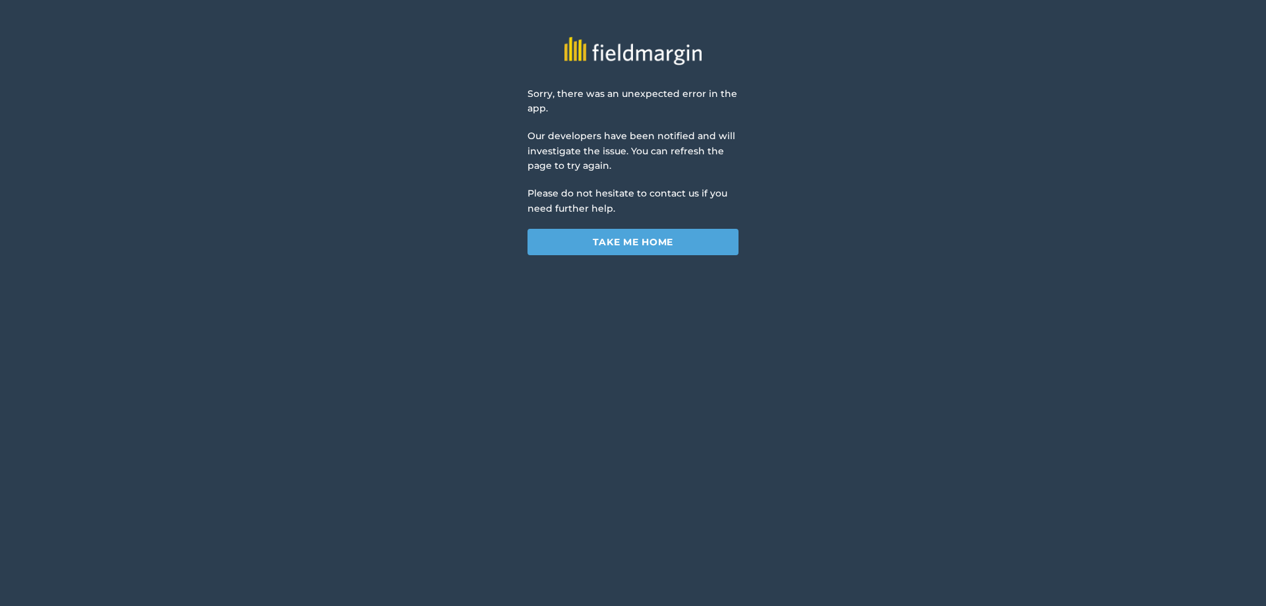
click at [447, 261] on div "Sorry, there was an unexpected error in the app. Our developers have been notif…" at bounding box center [633, 138] width 1266 height 276
click at [641, 248] on link "Take me home" at bounding box center [633, 242] width 211 height 26
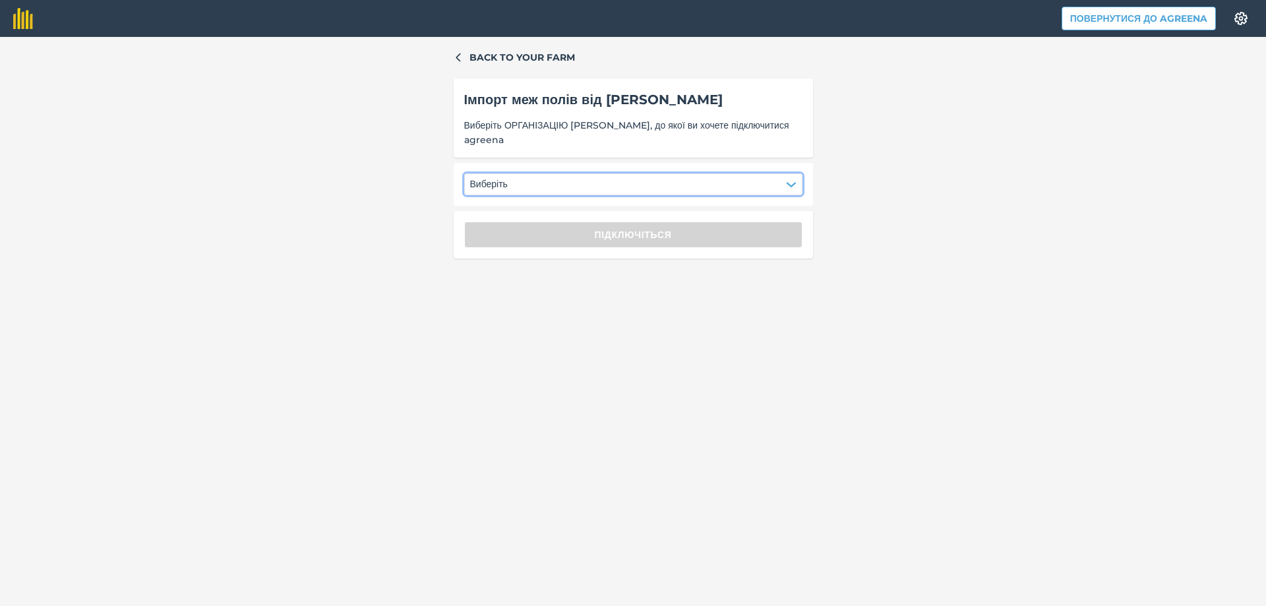
click at [563, 178] on button "Виберіть" at bounding box center [633, 183] width 338 height 21
click at [522, 219] on div "ФГ АЛБИС" at bounding box center [503, 218] width 63 height 22
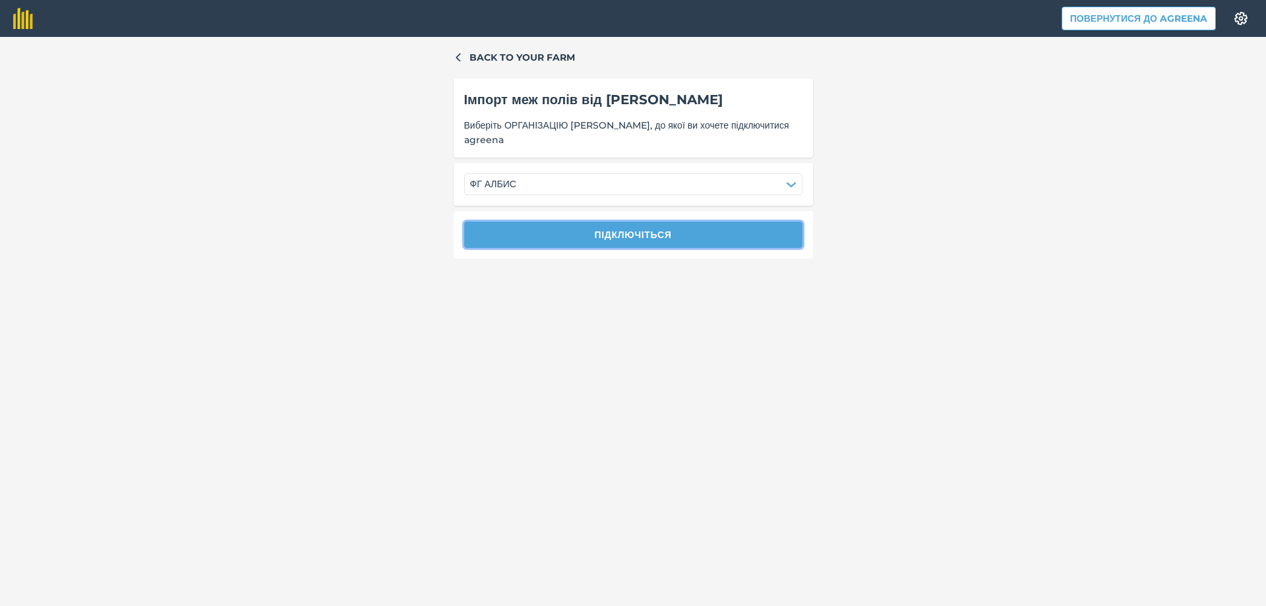
click at [568, 239] on button "Підключіться" at bounding box center [633, 235] width 338 height 26
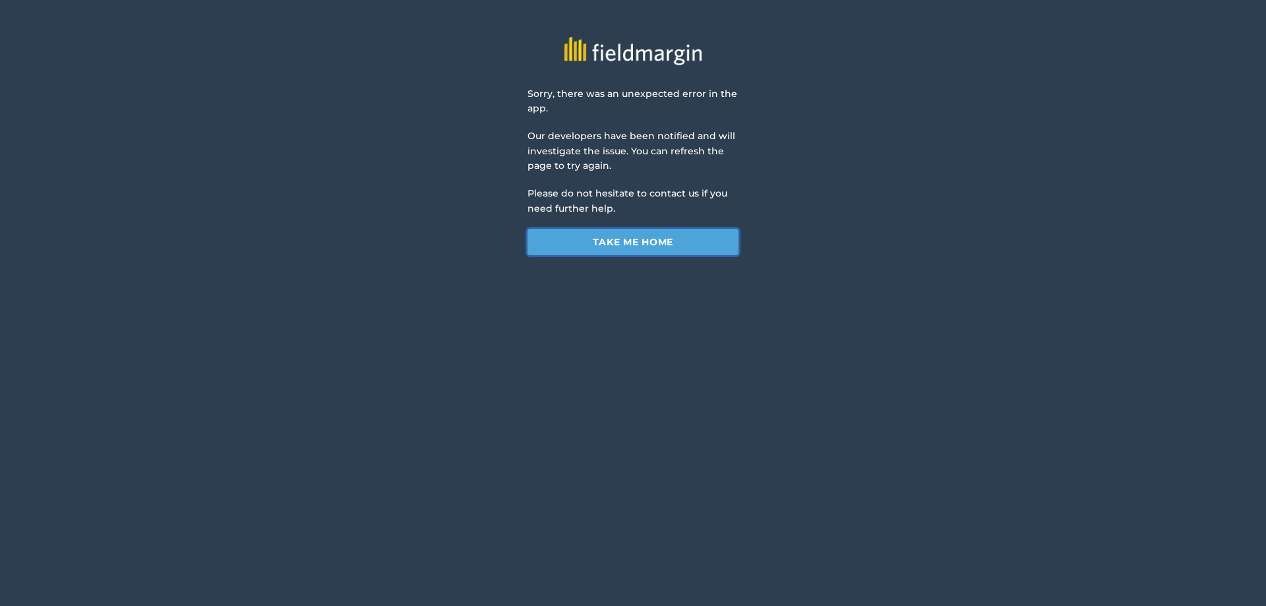
click at [568, 239] on link "Take me home" at bounding box center [633, 242] width 211 height 26
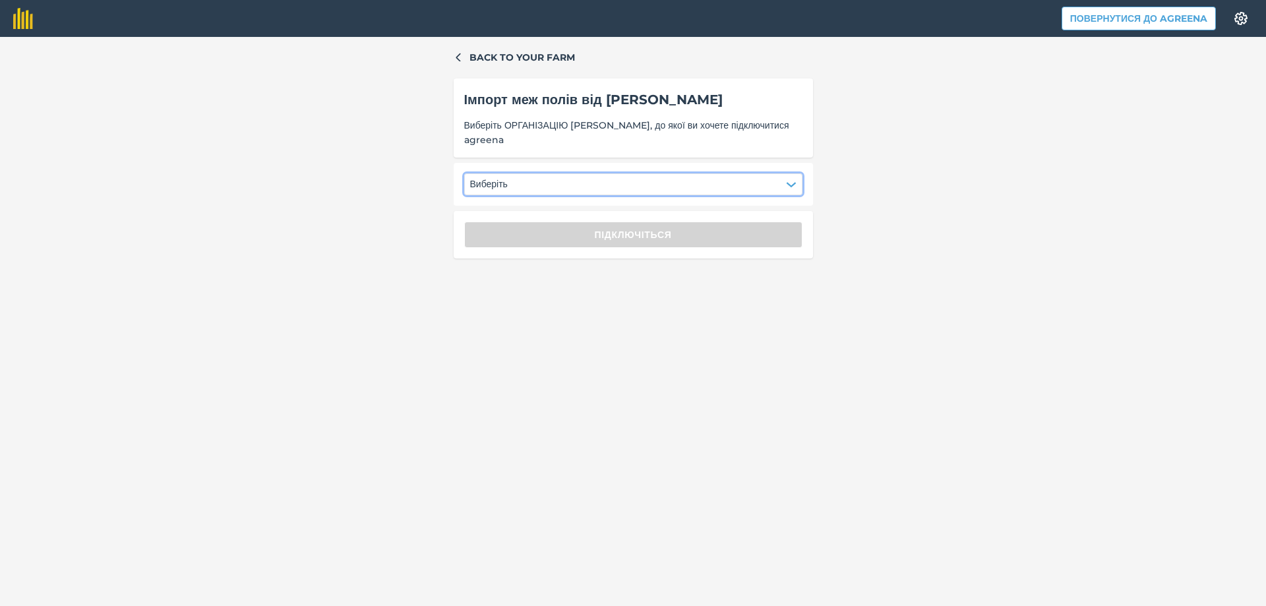
click at [563, 182] on button "Виберіть" at bounding box center [633, 183] width 338 height 21
click at [504, 214] on div "ФГ АЛБИС" at bounding box center [503, 218] width 63 height 22
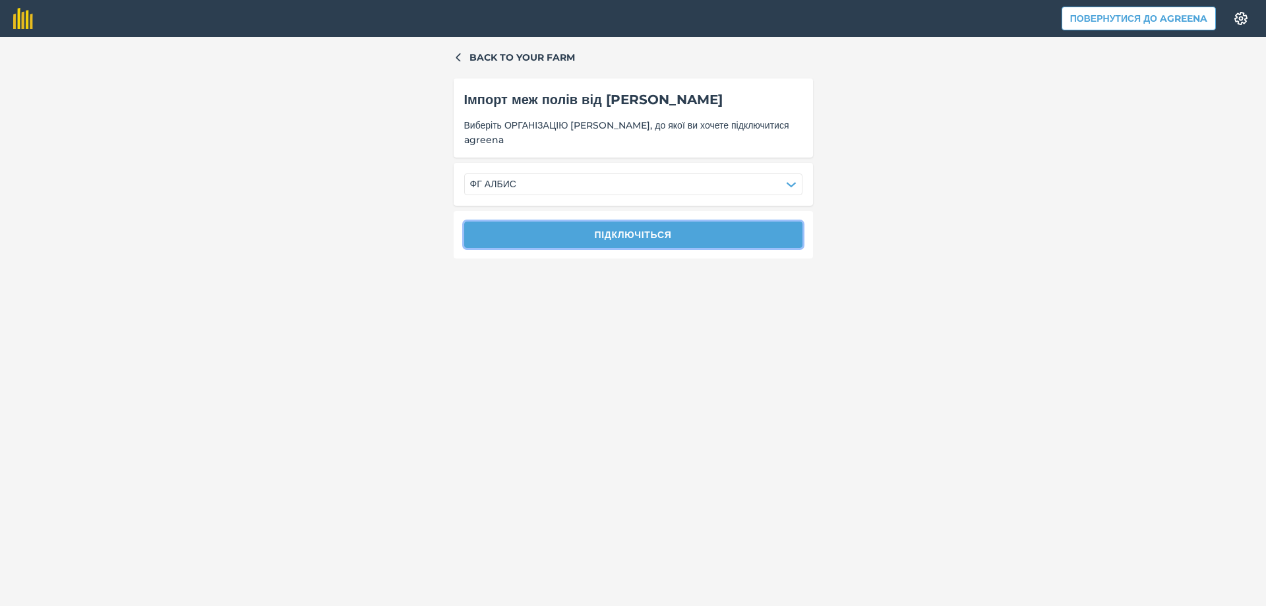
click at [561, 235] on button "Підключіться" at bounding box center [633, 235] width 338 height 26
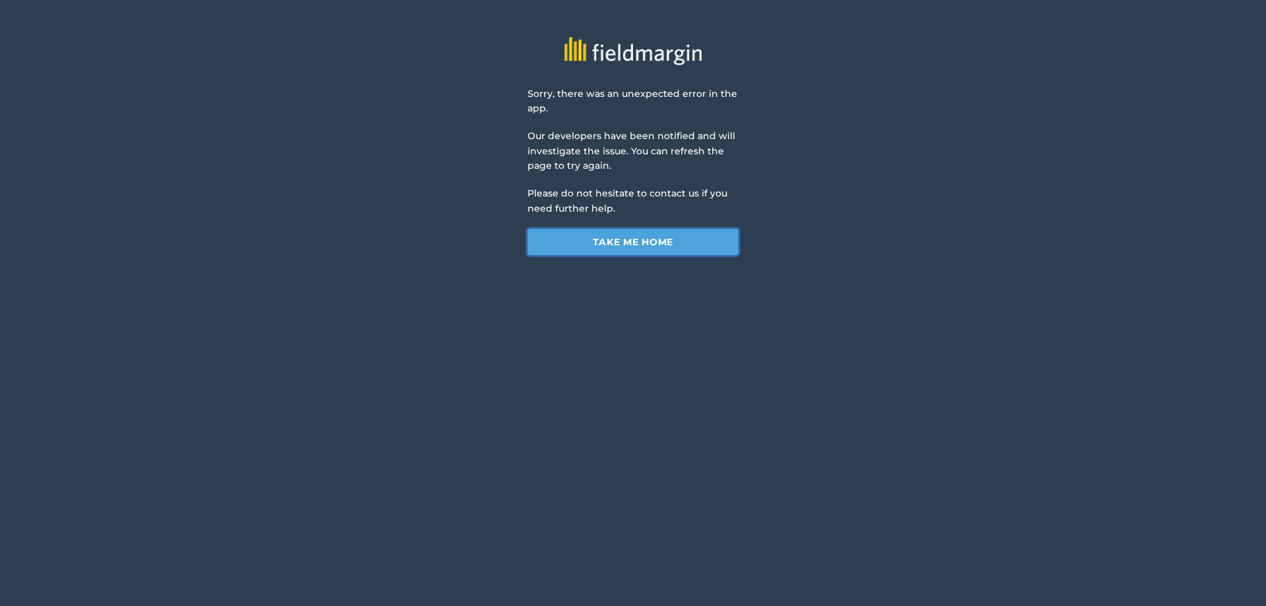
click at [563, 235] on link "Take me home" at bounding box center [633, 242] width 211 height 26
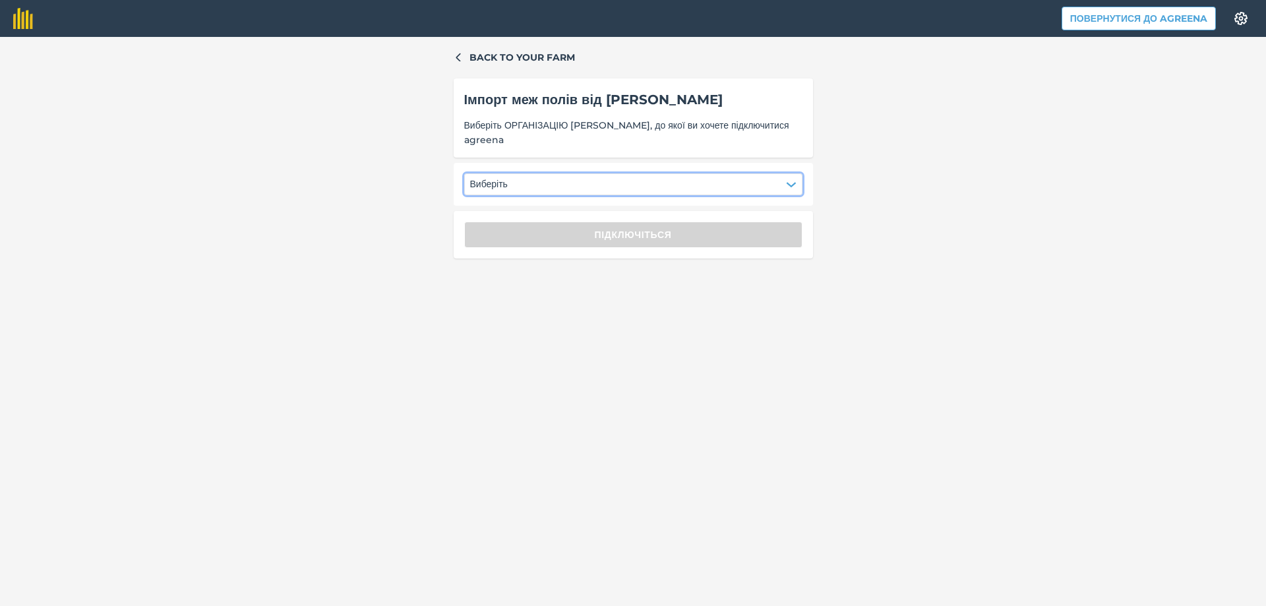
click at [613, 181] on button "Виберіть" at bounding box center [633, 183] width 338 height 21
click at [528, 223] on div "ФГ АЛБИС" at bounding box center [503, 218] width 63 height 22
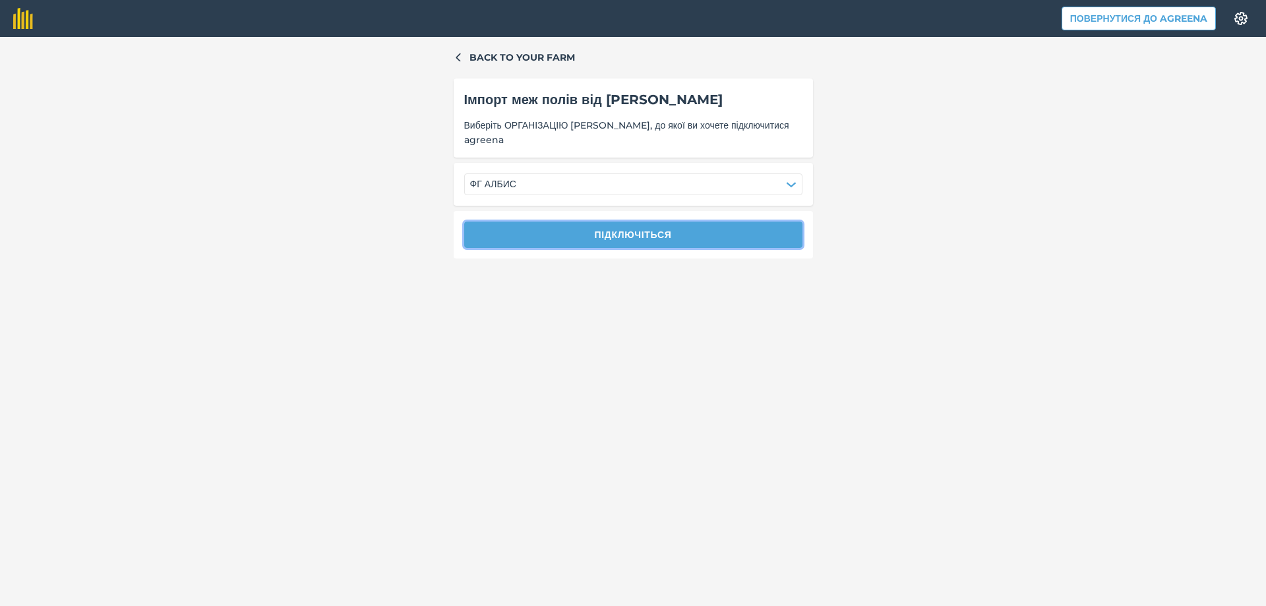
click at [544, 230] on button "Підключіться" at bounding box center [633, 235] width 338 height 26
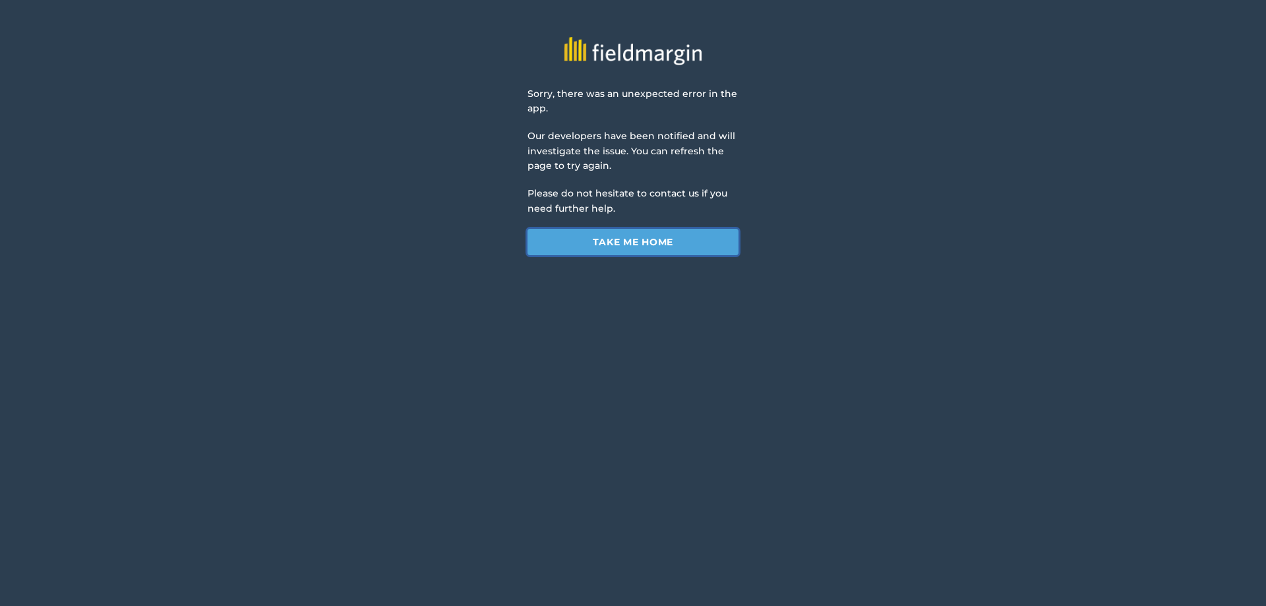
click at [583, 232] on link "Take me home" at bounding box center [633, 242] width 211 height 26
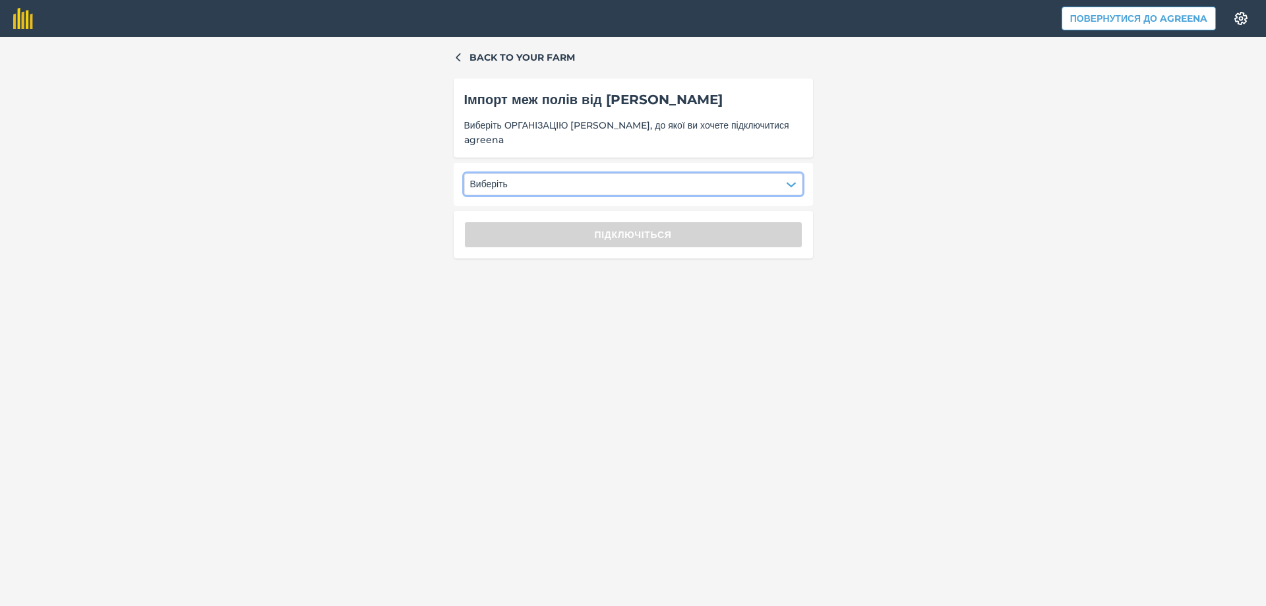
click at [733, 180] on button "Виберіть" at bounding box center [633, 183] width 338 height 21
click at [522, 212] on div "ФГ АЛБИС" at bounding box center [503, 218] width 63 height 22
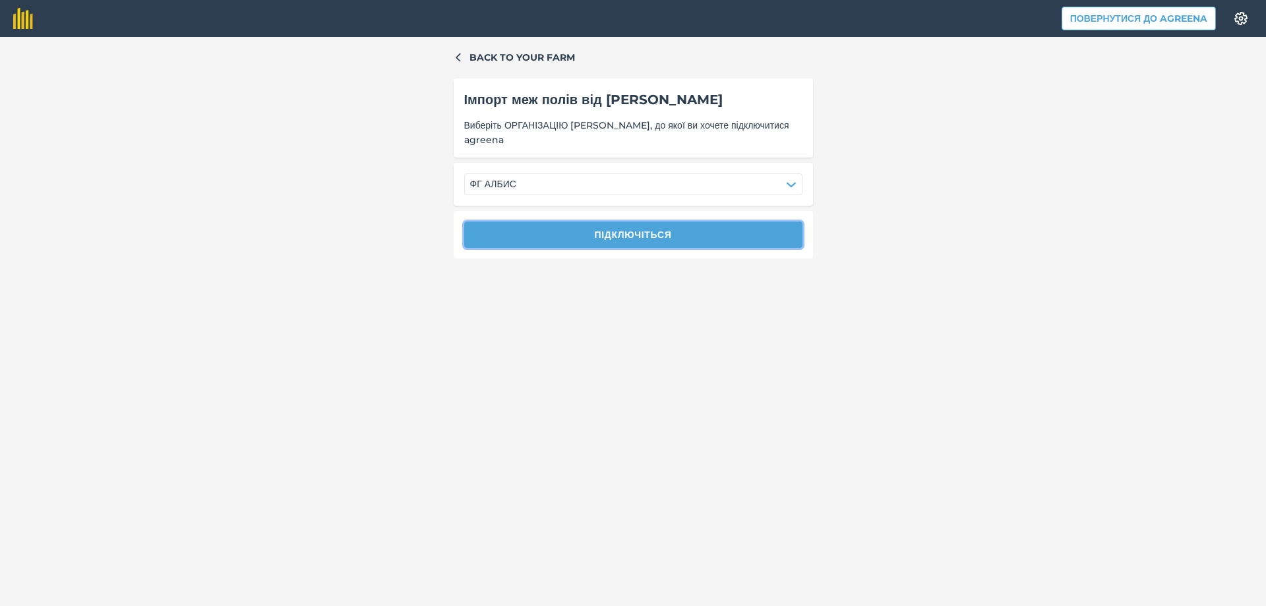
click at [541, 231] on button "Підключіться" at bounding box center [633, 235] width 338 height 26
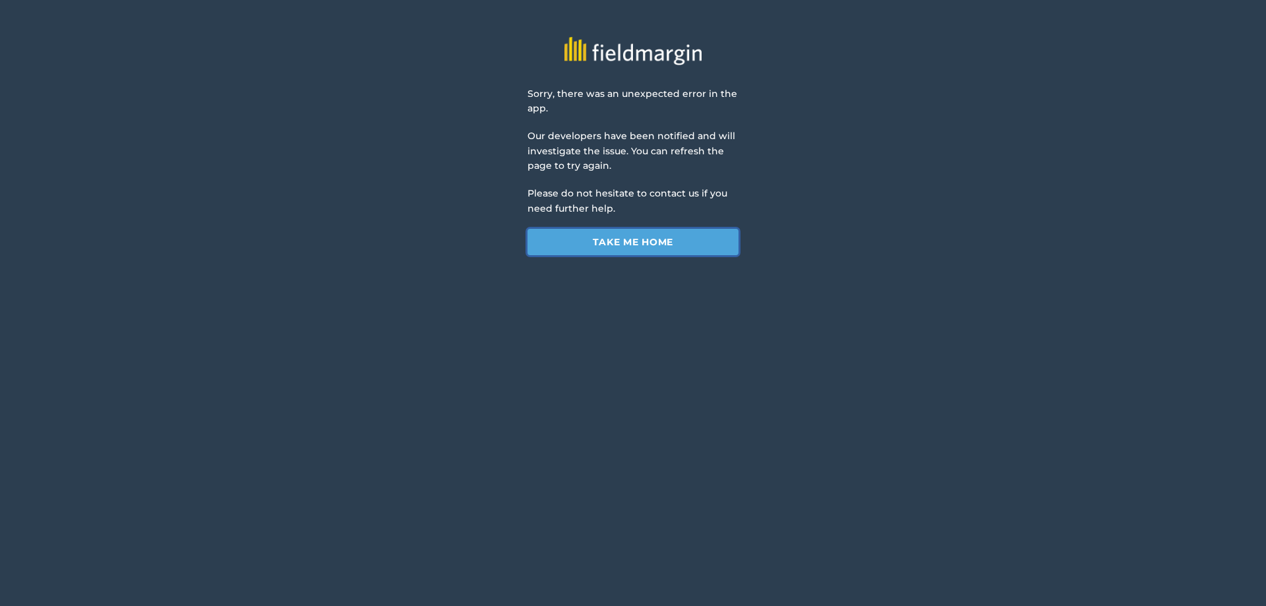
click at [648, 243] on link "Take me home" at bounding box center [633, 242] width 211 height 26
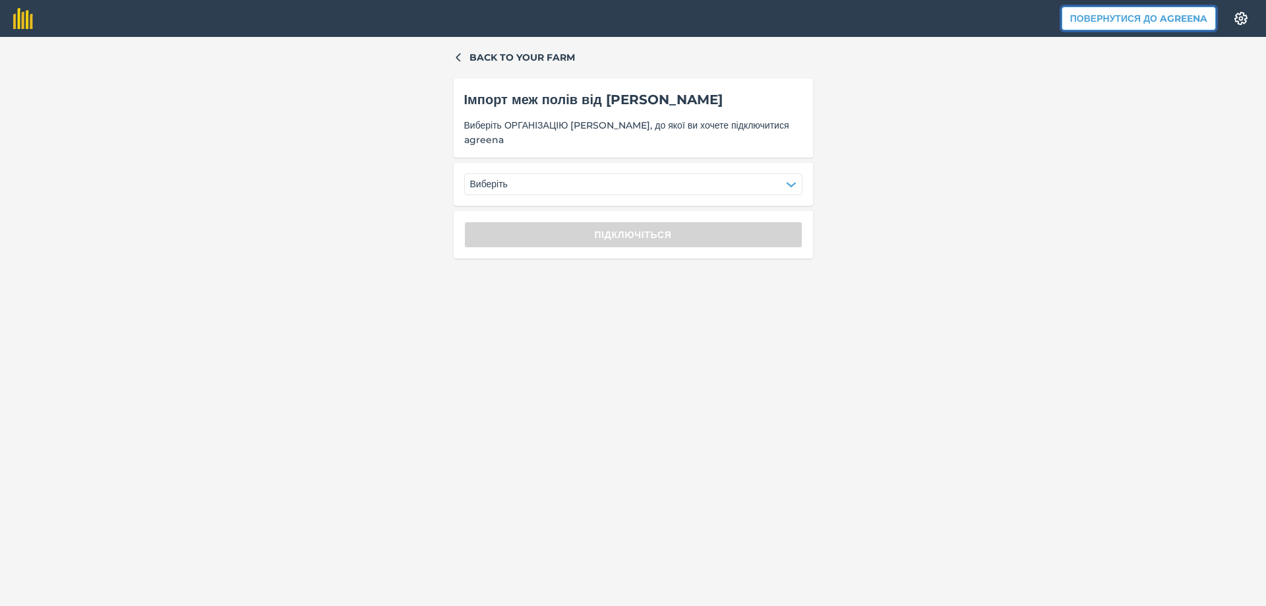
click at [1181, 19] on button "Повернутися до Agreena" at bounding box center [1139, 19] width 154 height 24
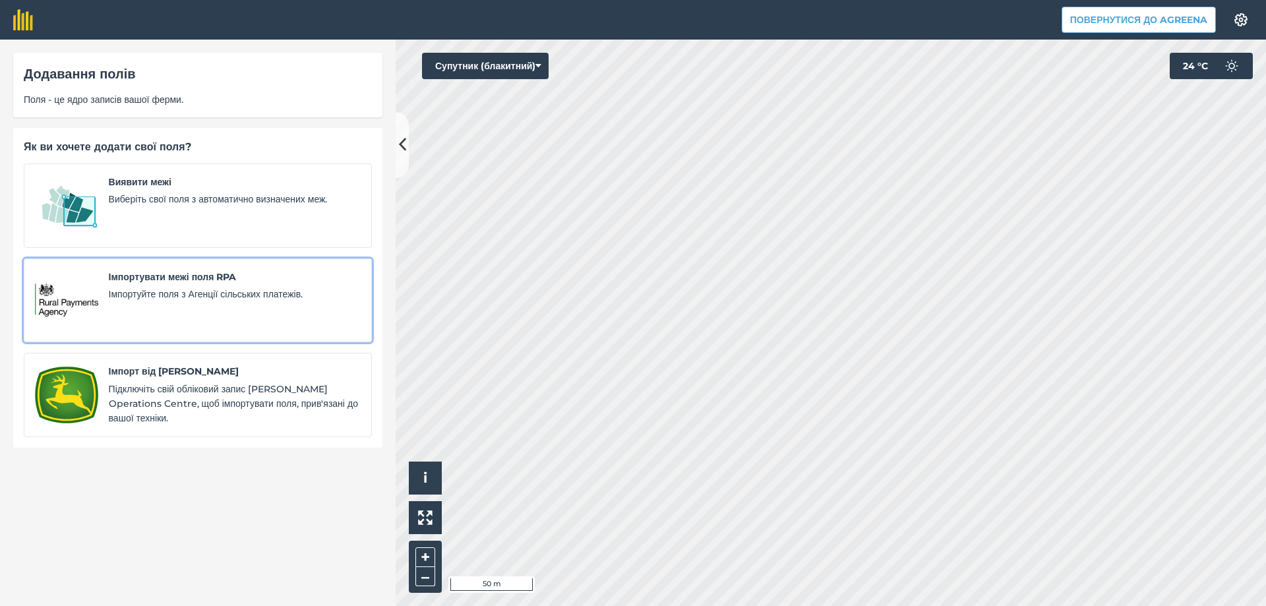
click at [187, 290] on span "Імпортуйте поля з Агенції сільських платежів." at bounding box center [235, 294] width 252 height 15
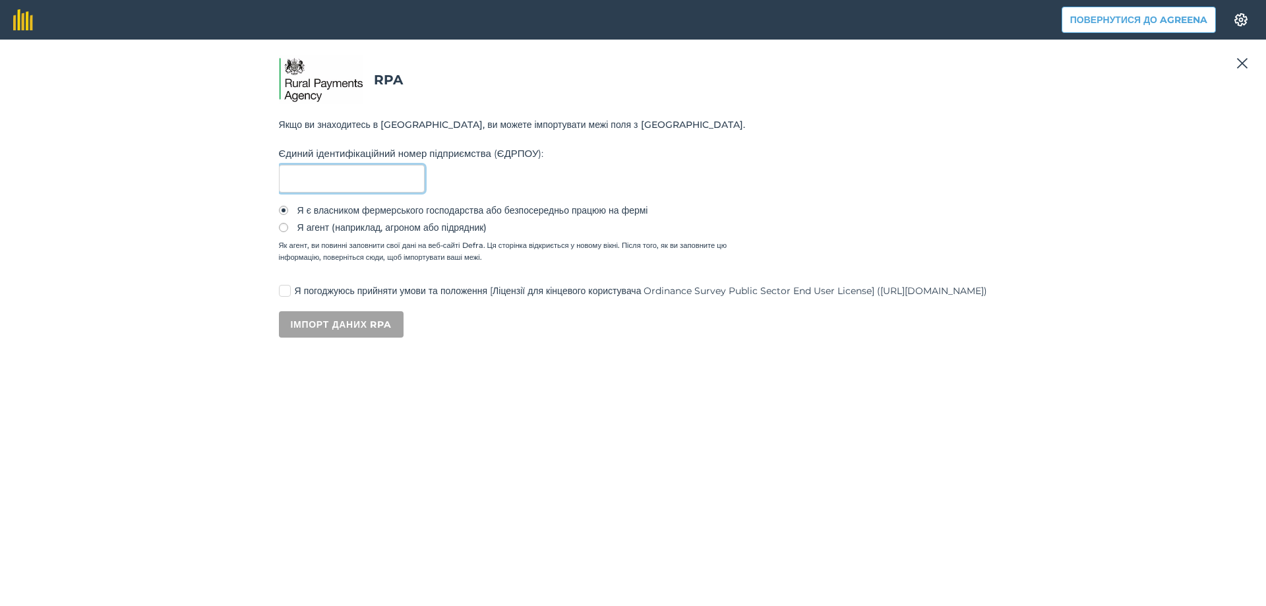
click at [355, 179] on input "text" at bounding box center [352, 179] width 146 height 28
type input "39661119"
click at [279, 284] on label "Я погоджуюсь прийняти умови та положення [Ліцензії для кінцевого користувача Or…" at bounding box center [633, 291] width 709 height 14
click at [279, 284] on input "Я погоджуюсь прийняти умови та положення [Ліцензії для кінцевого користувача Or…" at bounding box center [283, 288] width 9 height 9
checkbox input "true"
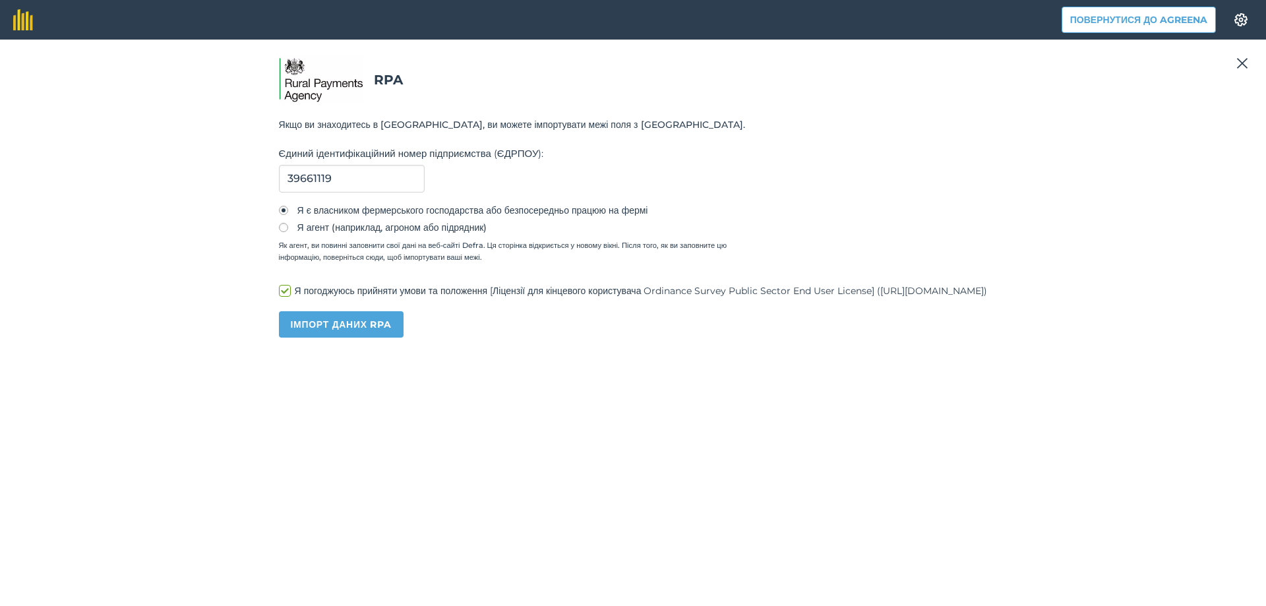
click at [279, 309] on div "Якщо ви знаходитесь в [GEOGRAPHIC_DATA], ви можете імпортувати межі поля з [GEO…" at bounding box center [633, 227] width 709 height 220
click at [279, 326] on button "Імпорт даних RPA" at bounding box center [341, 324] width 125 height 26
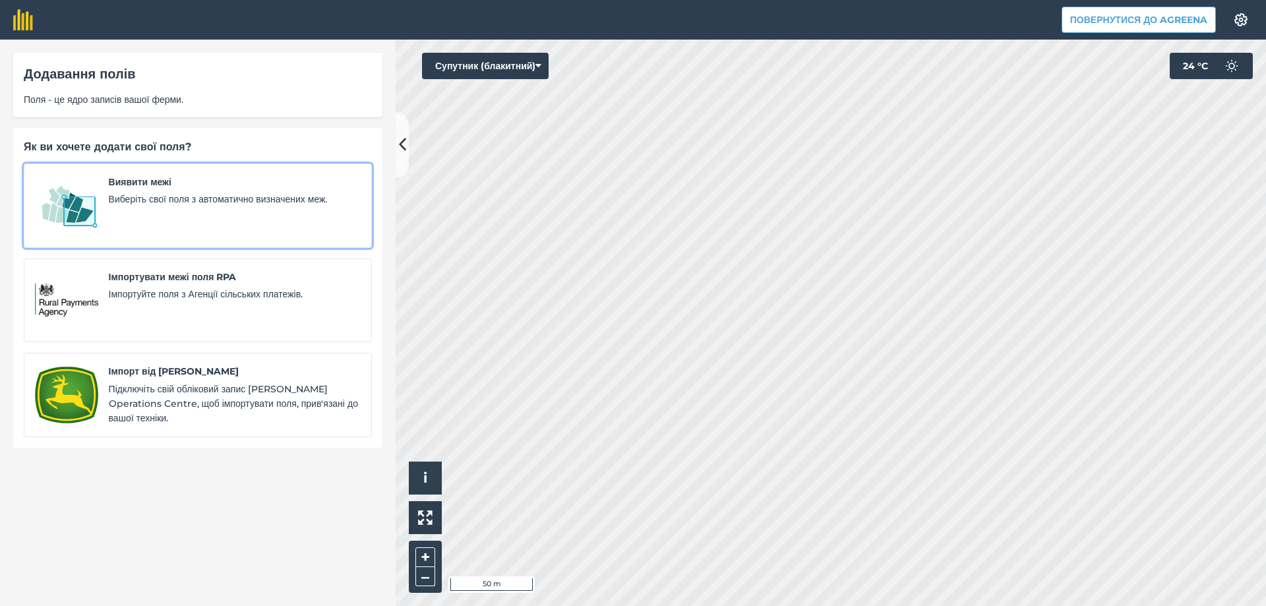
click at [177, 185] on span "Виявити межі" at bounding box center [235, 182] width 252 height 15
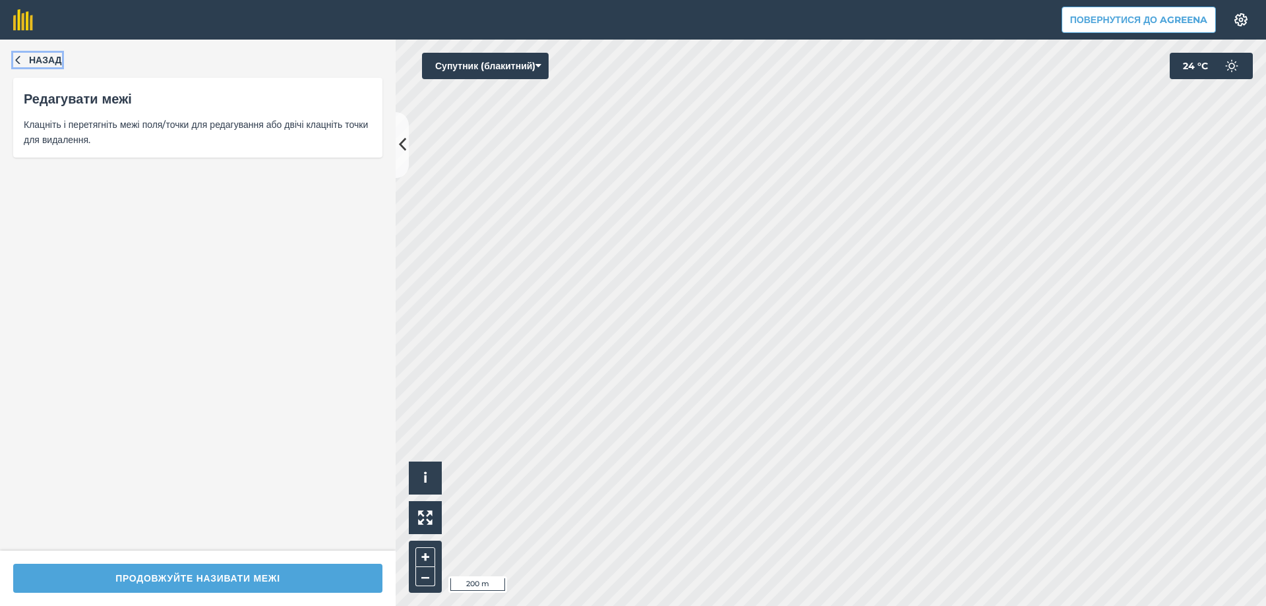
click at [21, 59] on icon "button" at bounding box center [17, 59] width 9 height 9
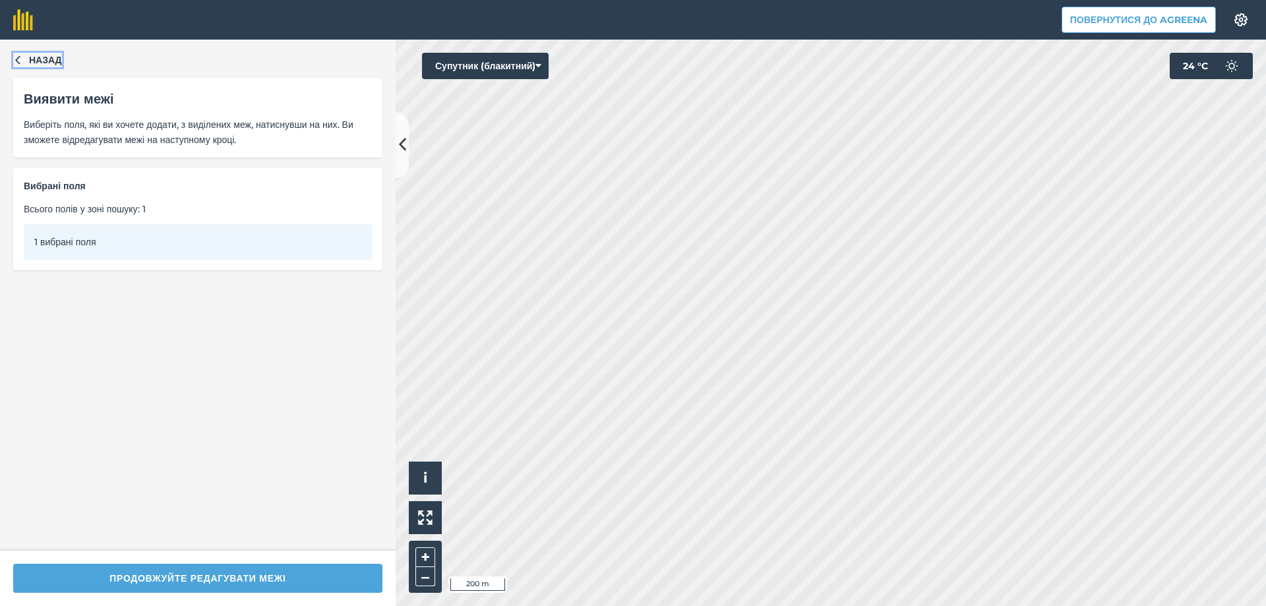
click at [21, 59] on icon "button" at bounding box center [17, 59] width 9 height 9
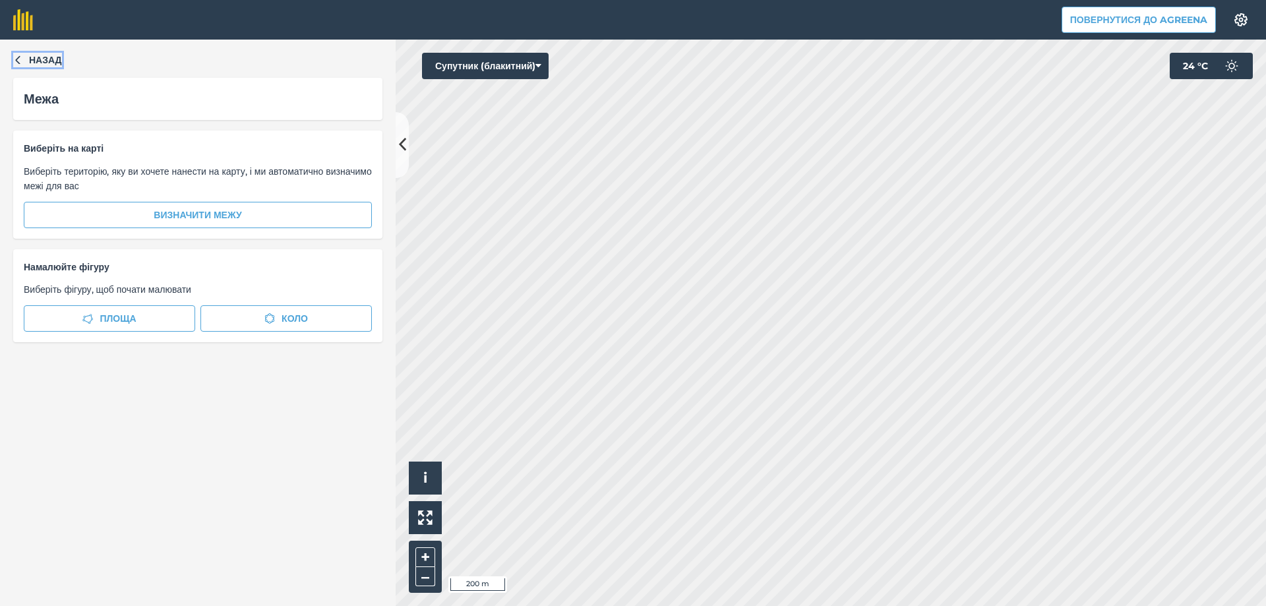
click at [21, 59] on icon "button" at bounding box center [17, 59] width 9 height 9
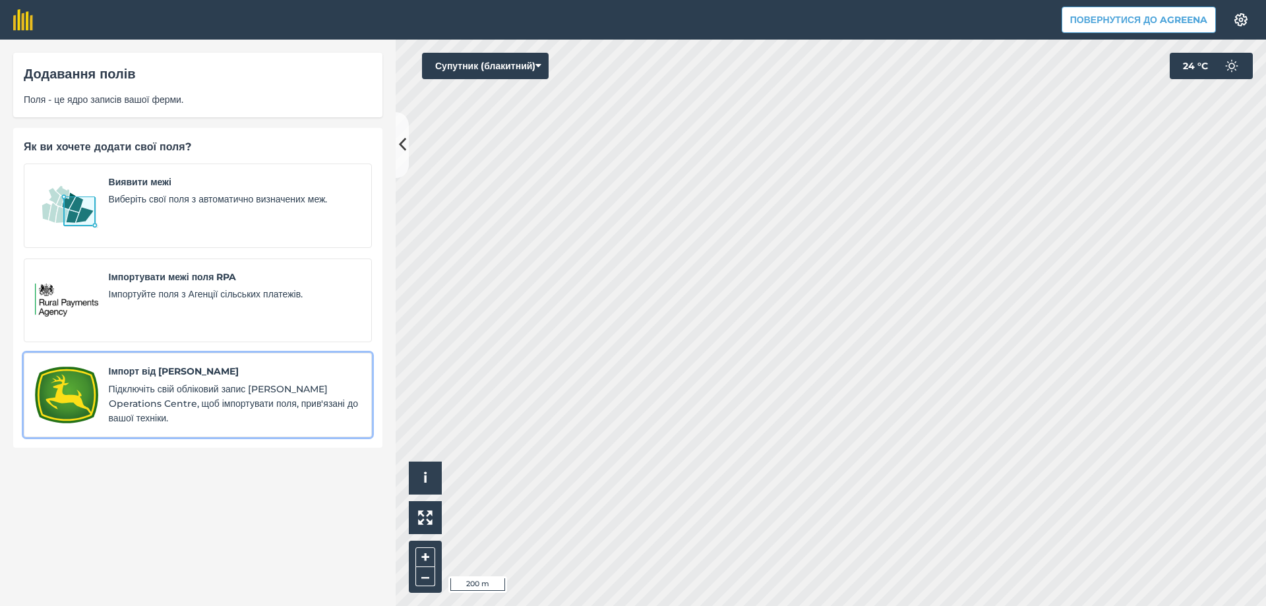
click at [215, 394] on span "Підключіть свій обліковий запис [PERSON_NAME] Operations Centre, щоб імпортуват…" at bounding box center [235, 404] width 252 height 44
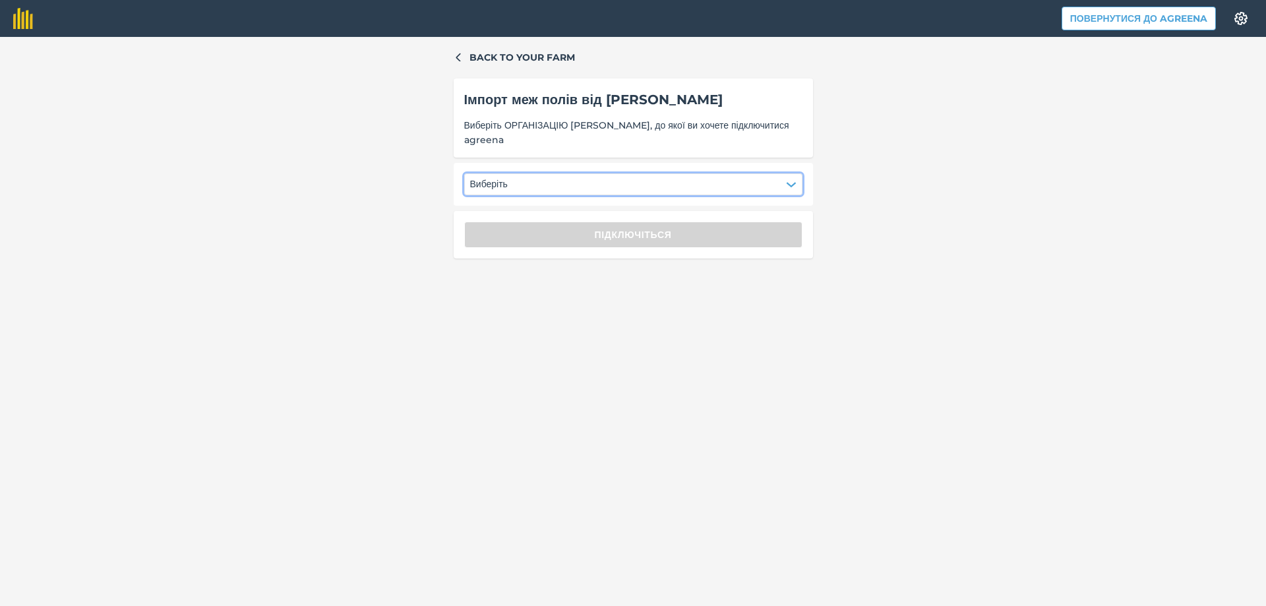
click at [532, 189] on button "Виберіть" at bounding box center [633, 183] width 338 height 21
click at [512, 224] on div "ФГ АЛБИС" at bounding box center [503, 218] width 63 height 22
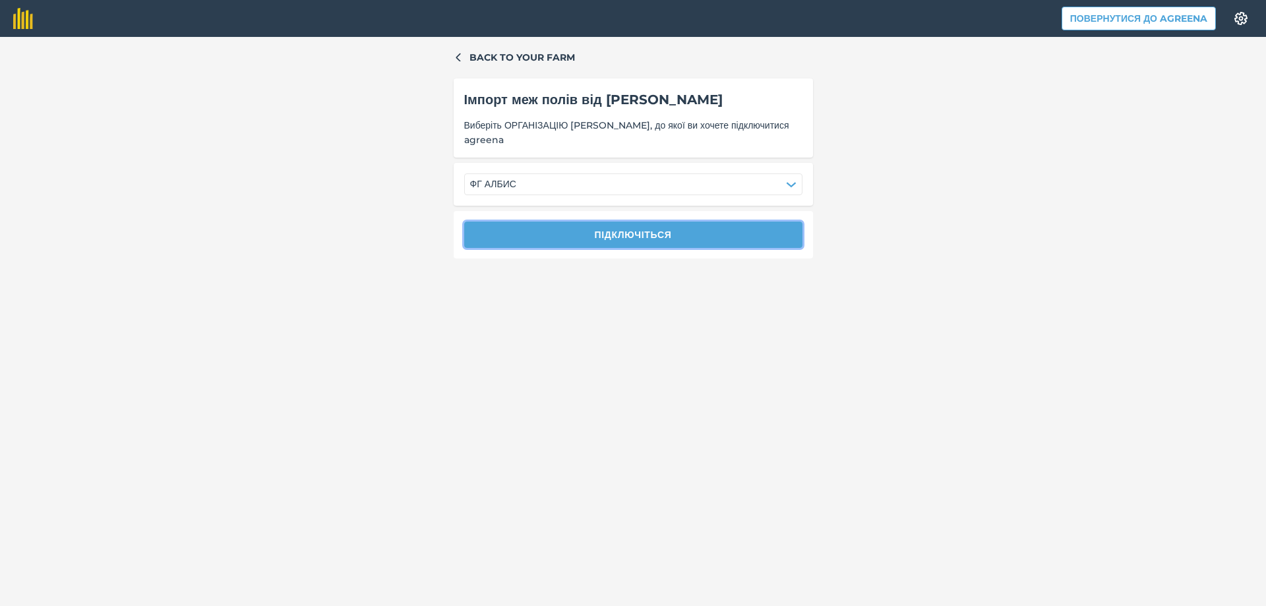
click at [517, 229] on button "Підключіться" at bounding box center [633, 235] width 338 height 26
